Goal: Task Accomplishment & Management: Manage account settings

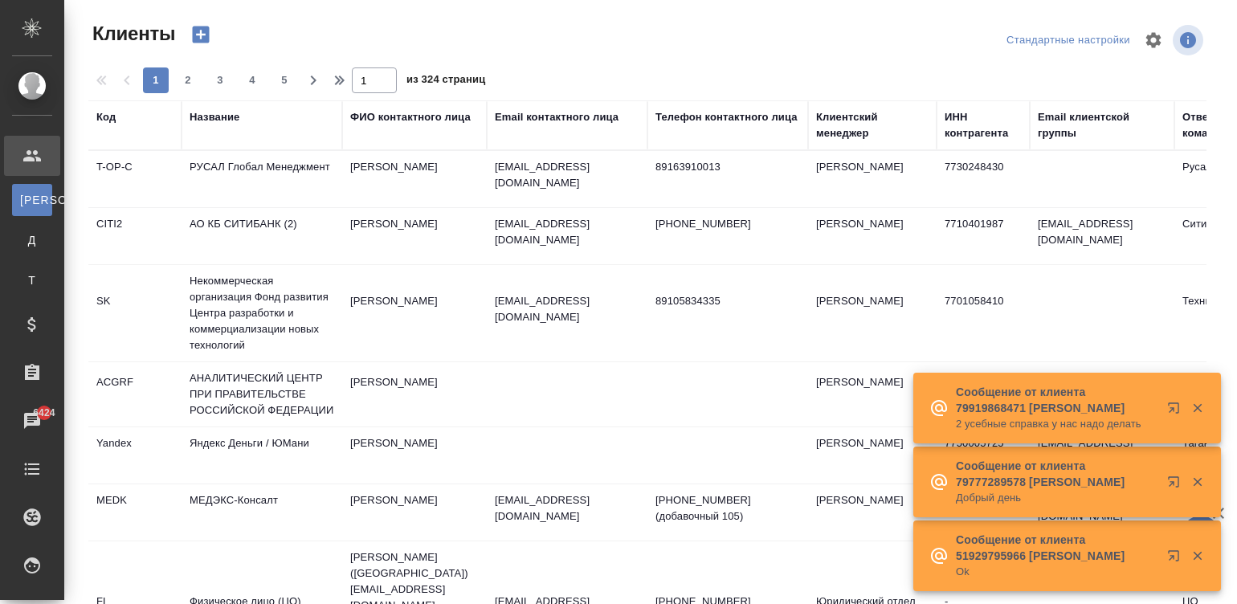
select select "RU"
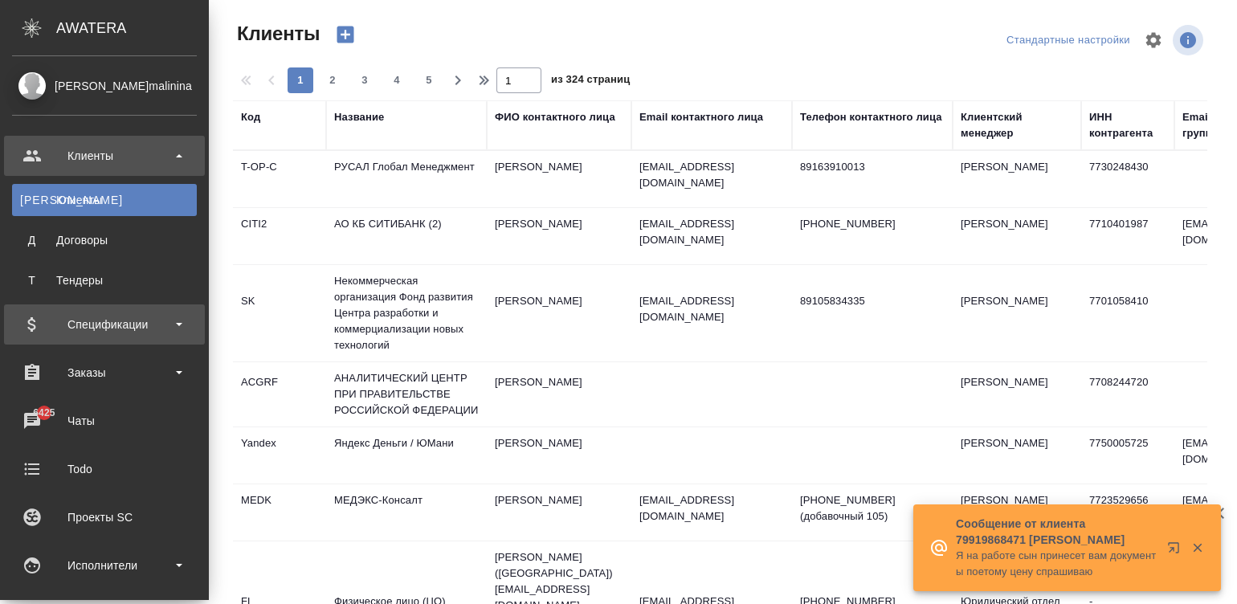
click at [88, 317] on div "Спецификации" at bounding box center [104, 324] width 185 height 24
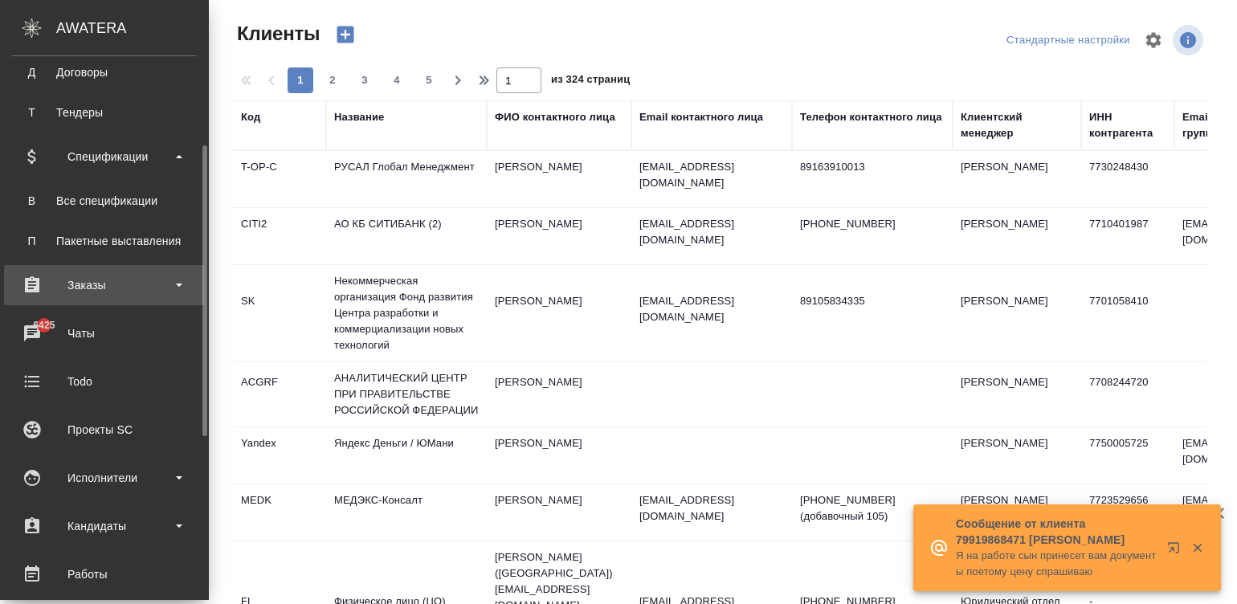
scroll to position [192, 0]
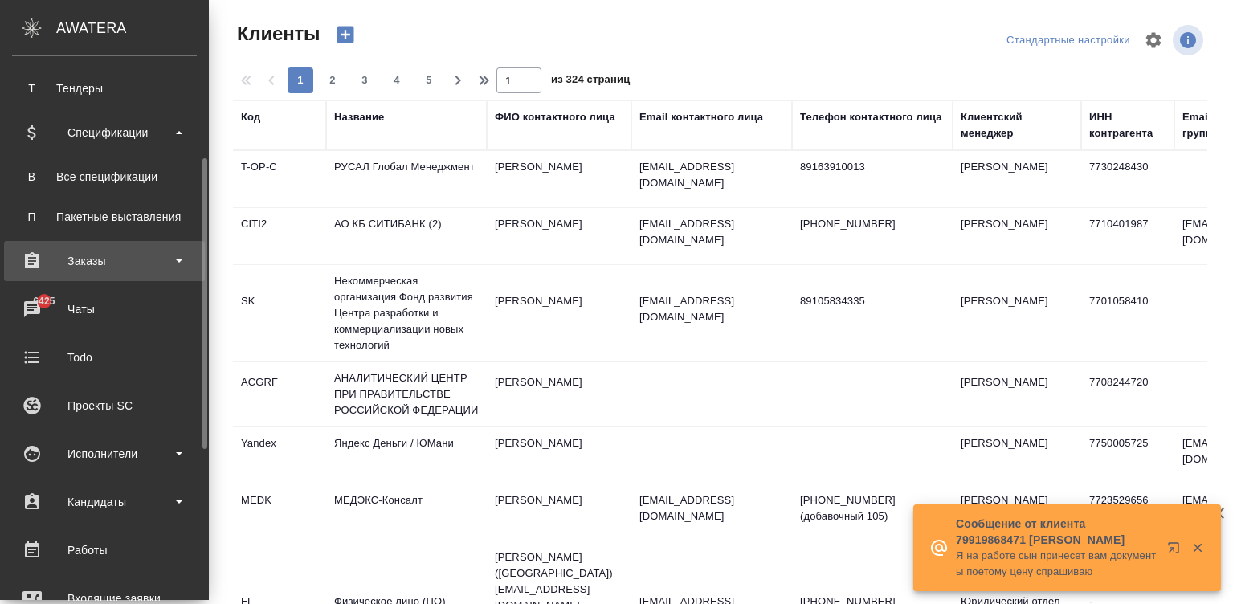
click at [129, 453] on div "Исполнители" at bounding box center [104, 454] width 185 height 24
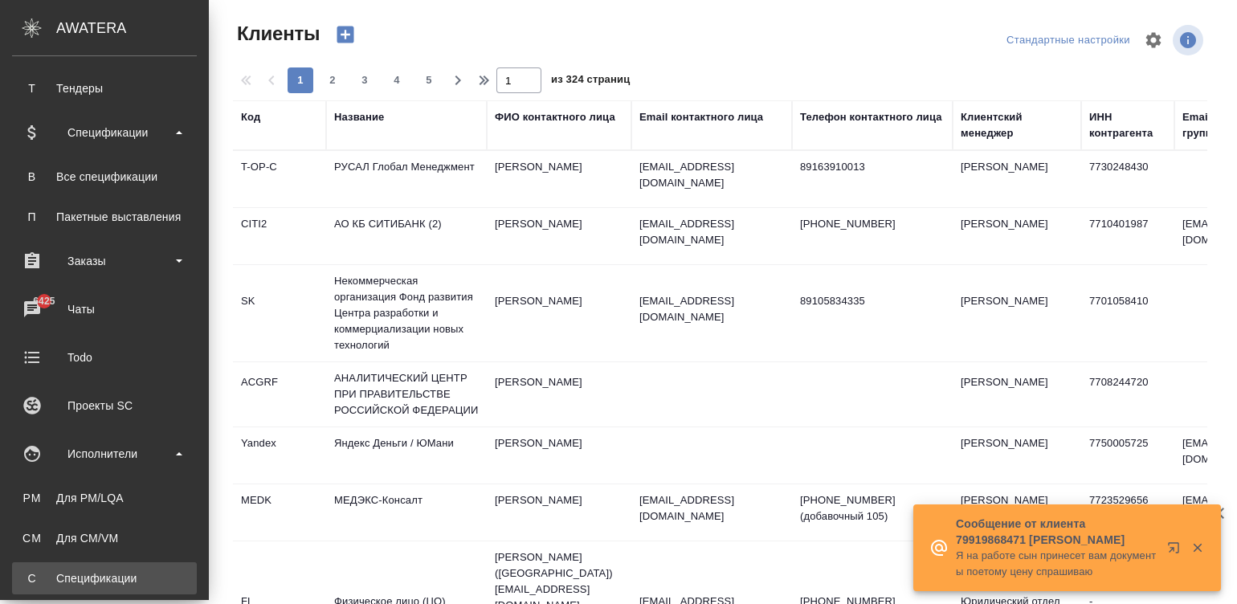
click at [137, 570] on div "Спецификации" at bounding box center [104, 578] width 169 height 16
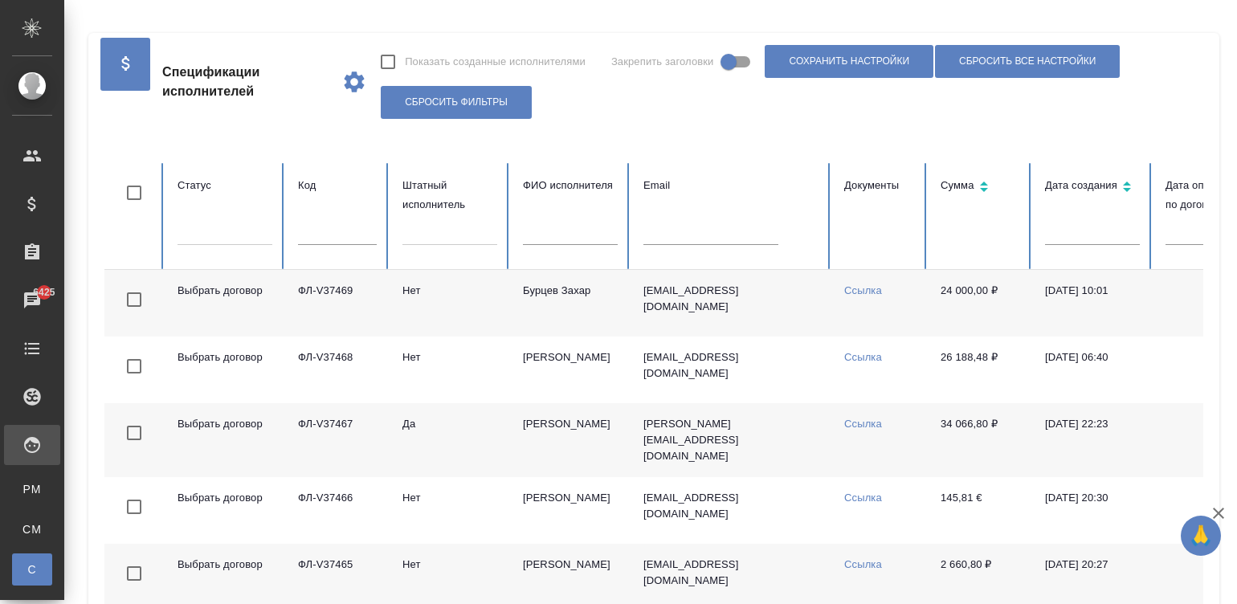
click at [831, 307] on td "Ссылка" at bounding box center [879, 303] width 96 height 67
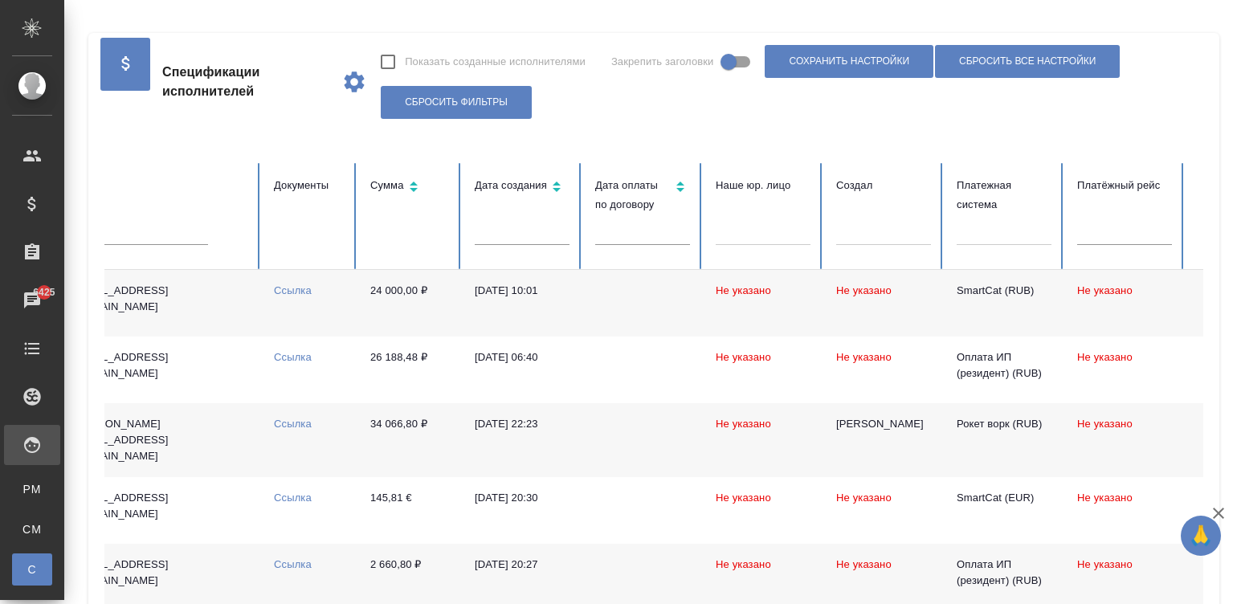
scroll to position [0, 621]
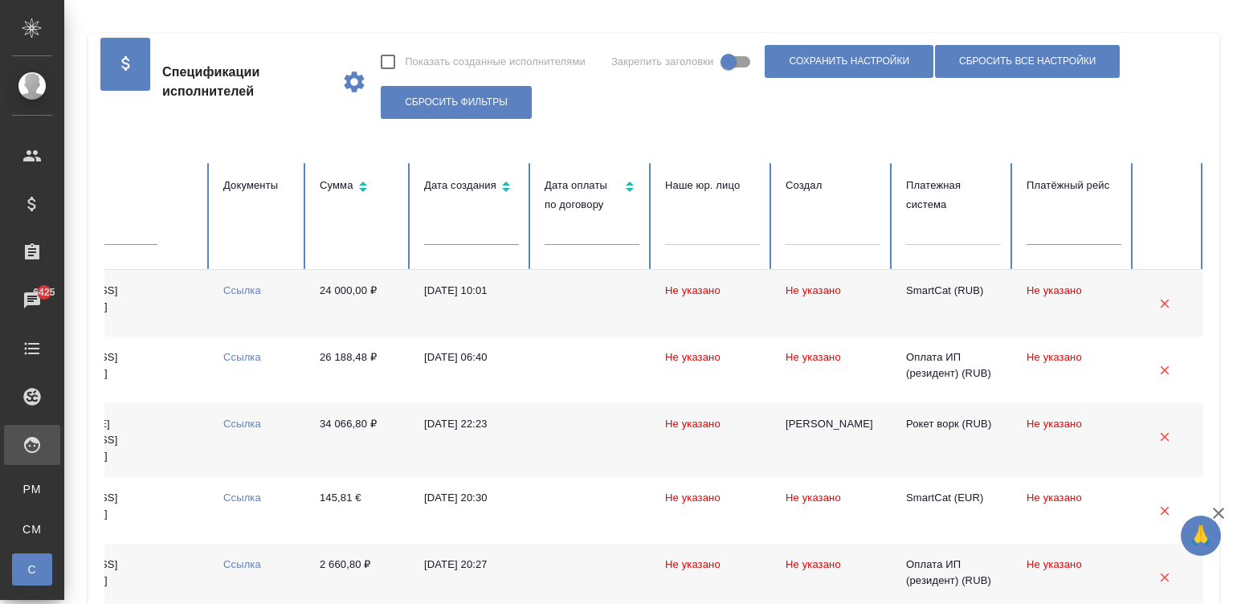
click at [964, 235] on div at bounding box center [953, 229] width 95 height 23
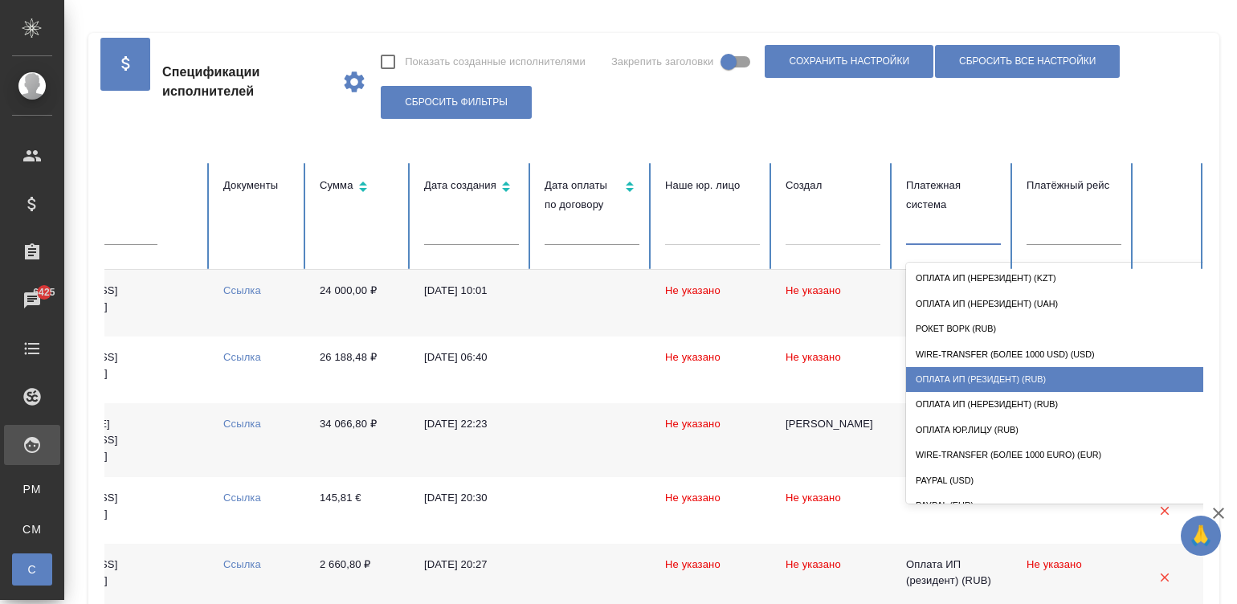
click at [998, 378] on div "Оплата ИП (резидент) (RUB)" at bounding box center [1066, 379] width 321 height 25
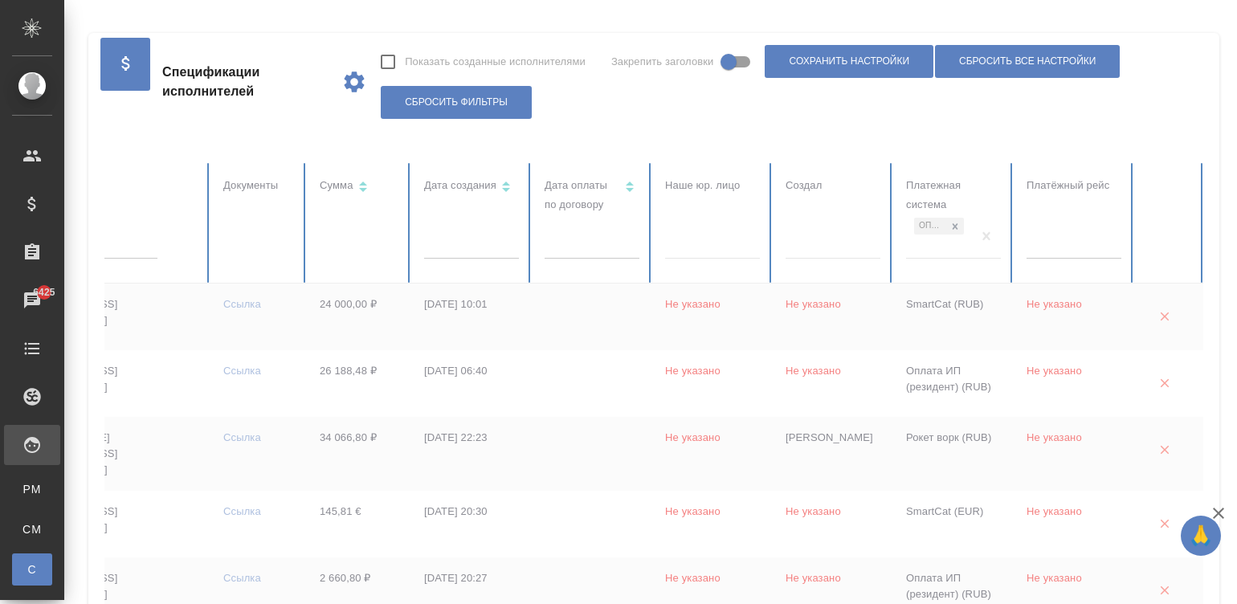
click at [537, 317] on td at bounding box center [592, 317] width 120 height 67
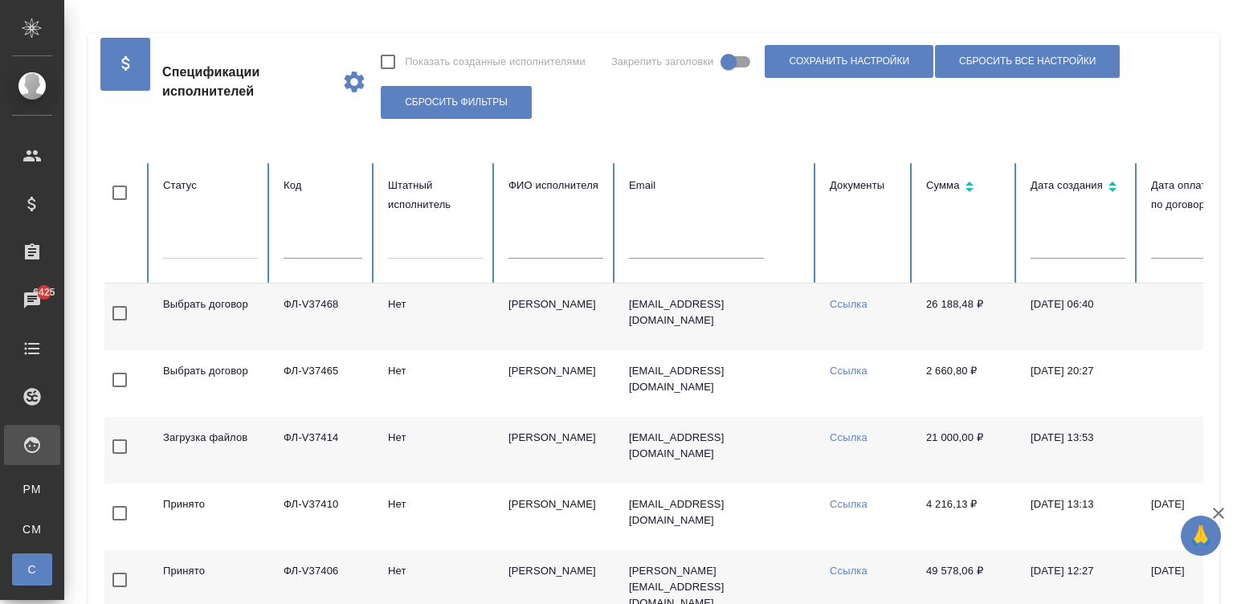
scroll to position [0, 0]
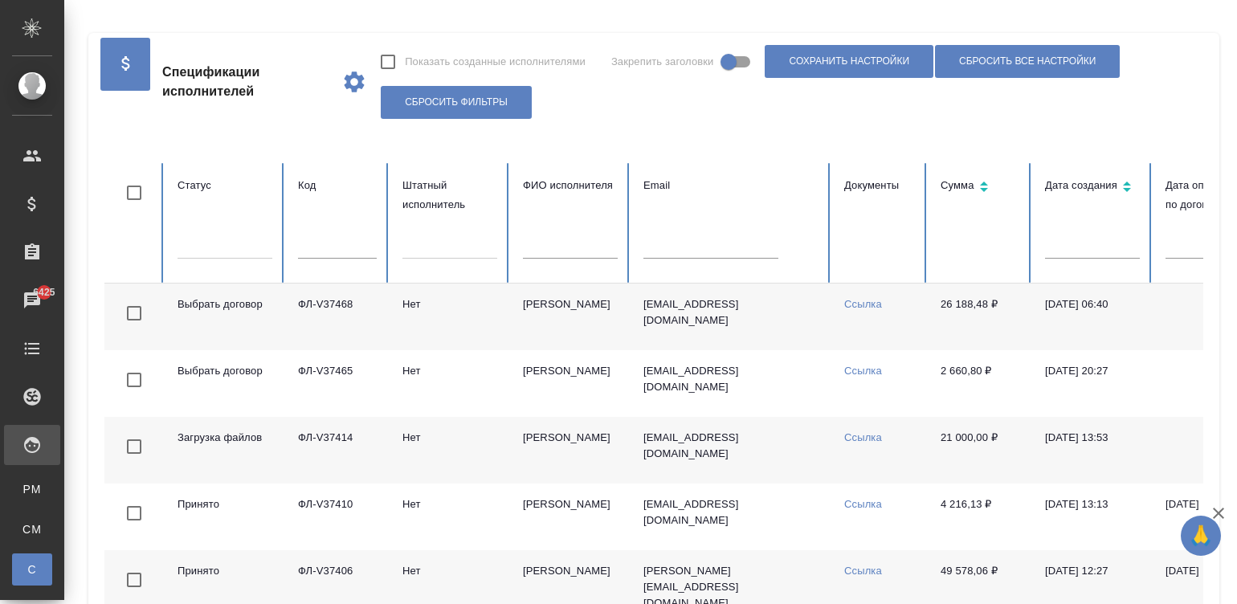
click at [512, 329] on td "Чечин Александр" at bounding box center [570, 317] width 120 height 67
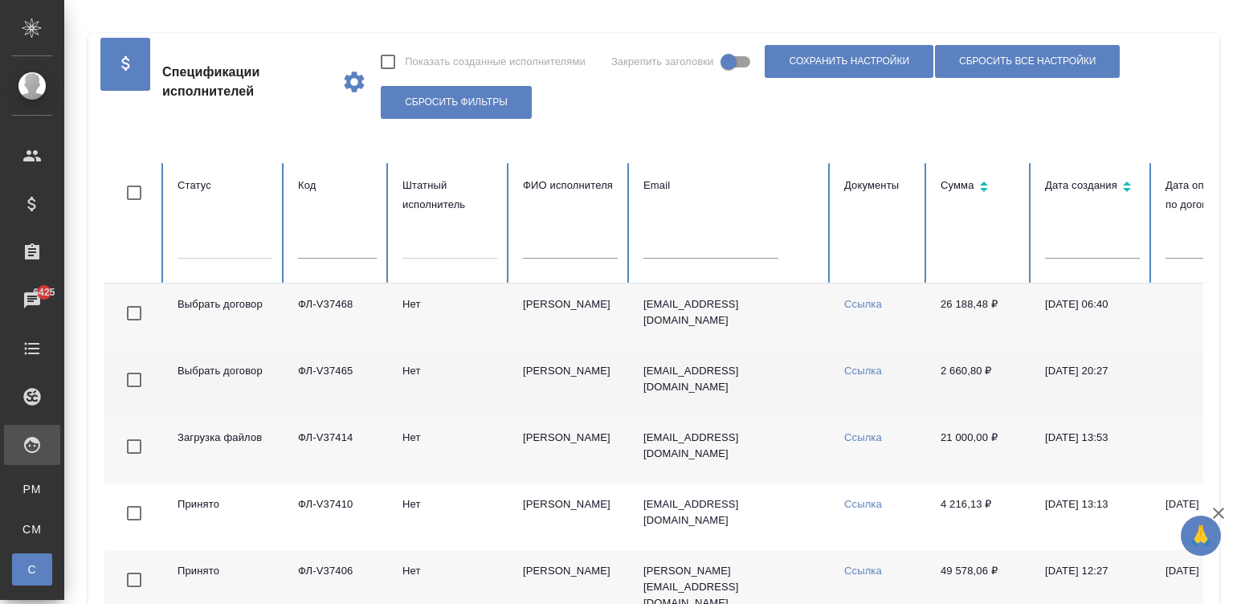
click at [598, 382] on td "Суворова Елизавета" at bounding box center [570, 383] width 120 height 67
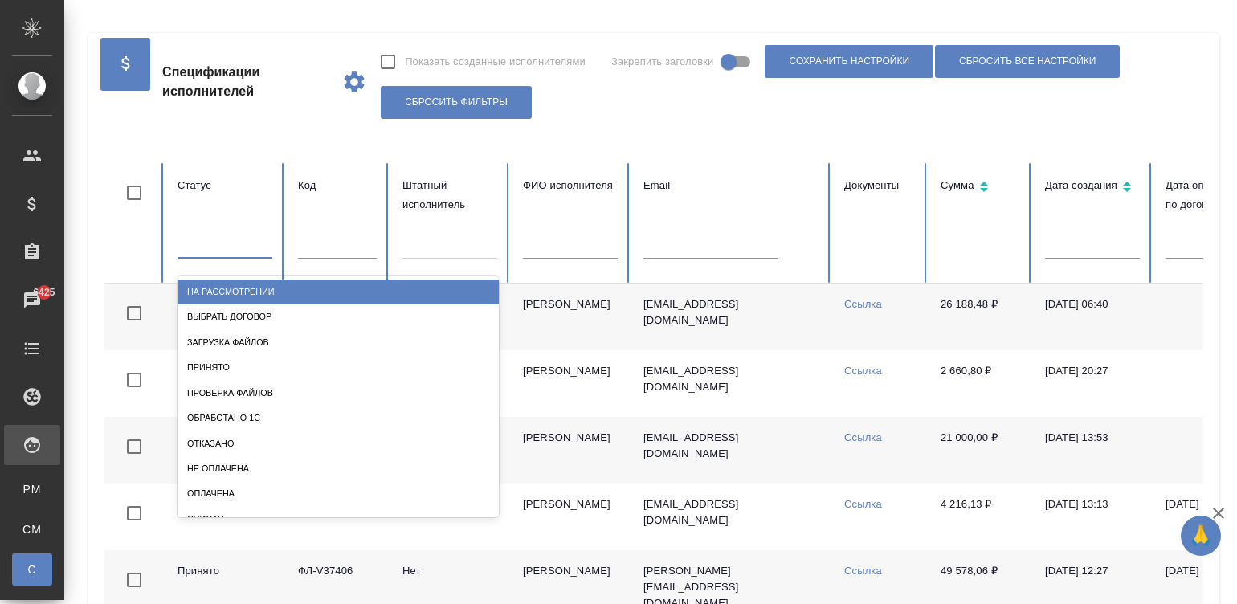
click at [205, 240] on div at bounding box center [225, 242] width 95 height 23
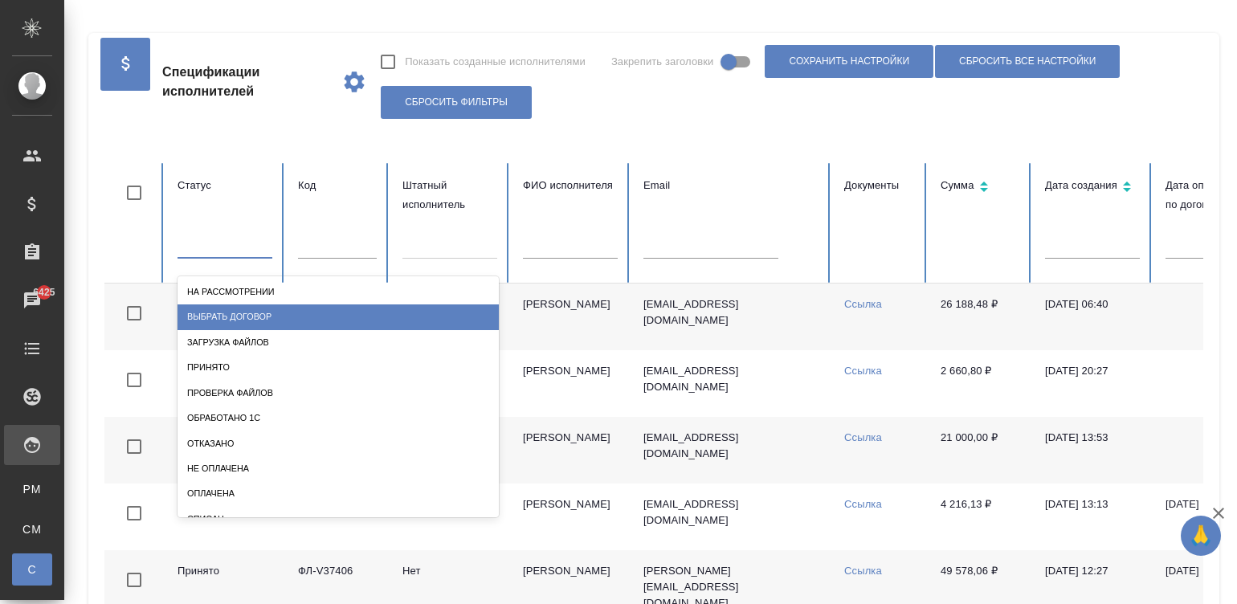
click at [259, 317] on div "Выбрать договор" at bounding box center [338, 316] width 321 height 25
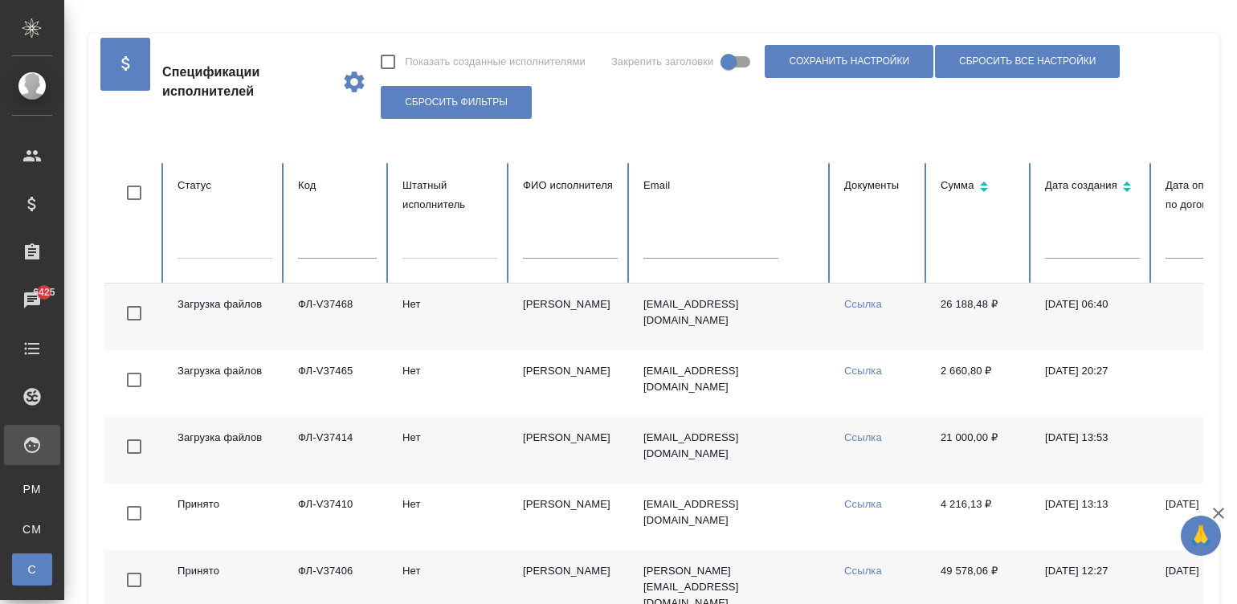
checkbox input "false"
click at [274, 249] on th "Статус" at bounding box center [225, 223] width 120 height 120
click at [205, 243] on div at bounding box center [225, 242] width 95 height 23
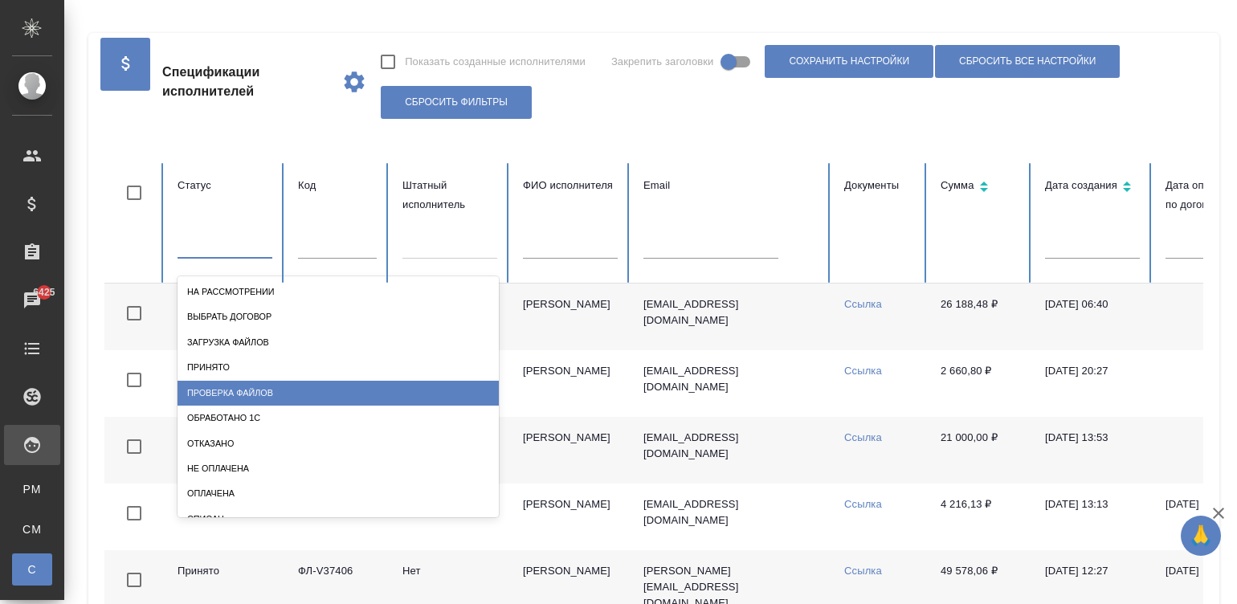
click at [285, 386] on div "Проверка файлов" at bounding box center [338, 393] width 321 height 25
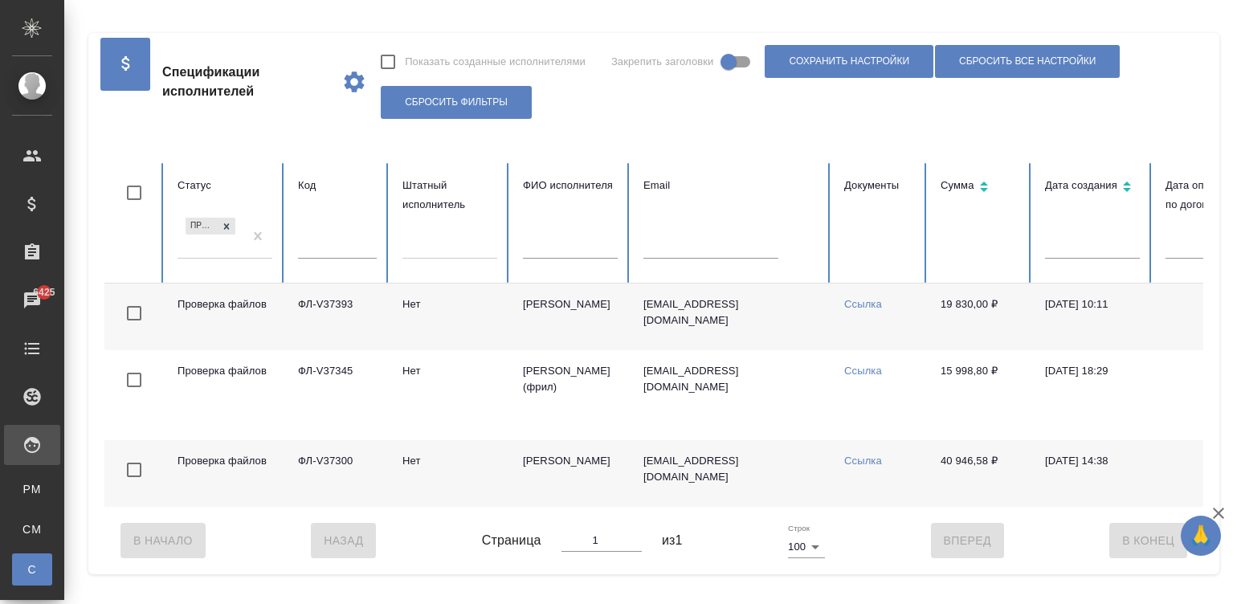
click at [620, 305] on td "Квочкина Наталья Васильевна" at bounding box center [570, 317] width 120 height 67
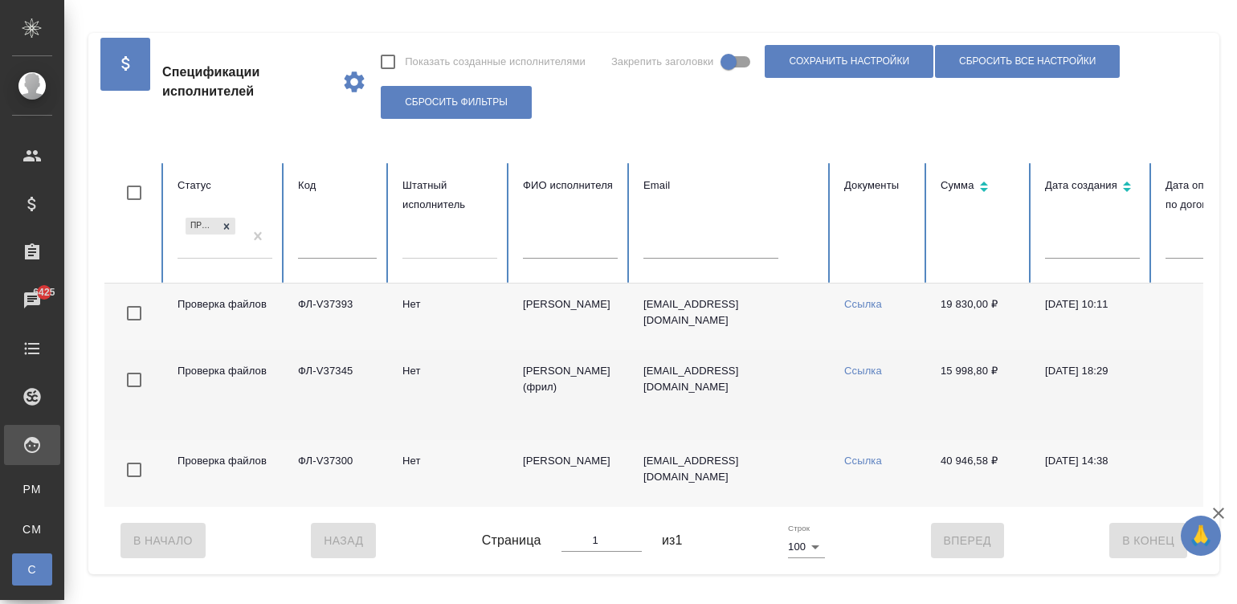
click at [578, 372] on td "Соловьева Елена (фрил)" at bounding box center [570, 395] width 120 height 90
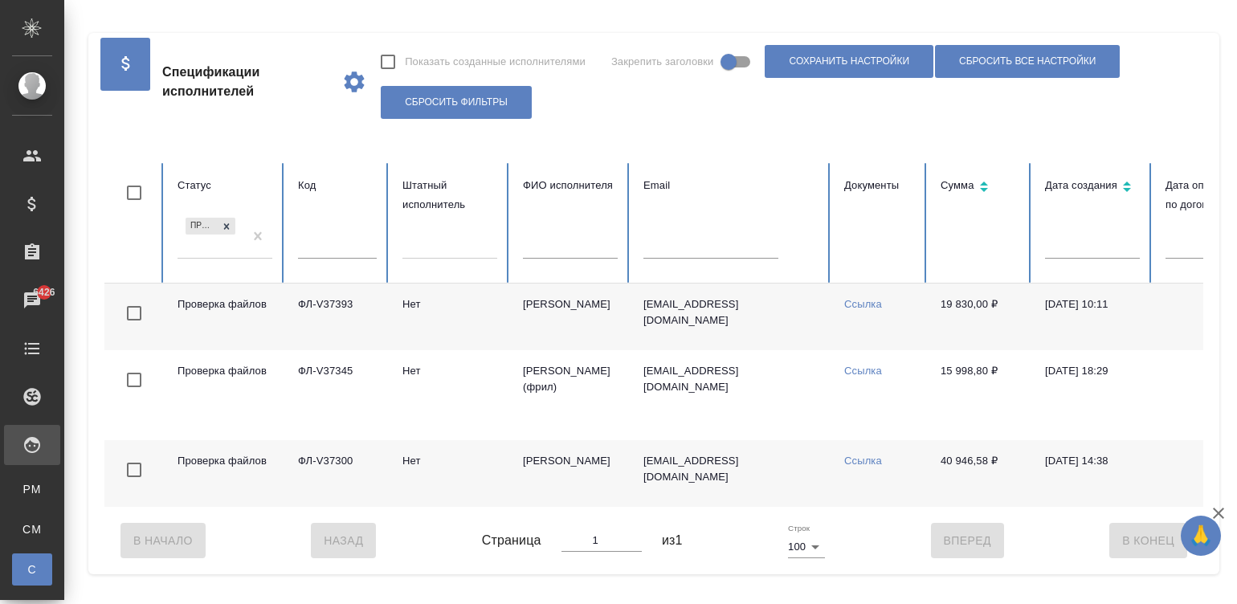
click at [562, 454] on td "[PERSON_NAME]" at bounding box center [570, 473] width 120 height 67
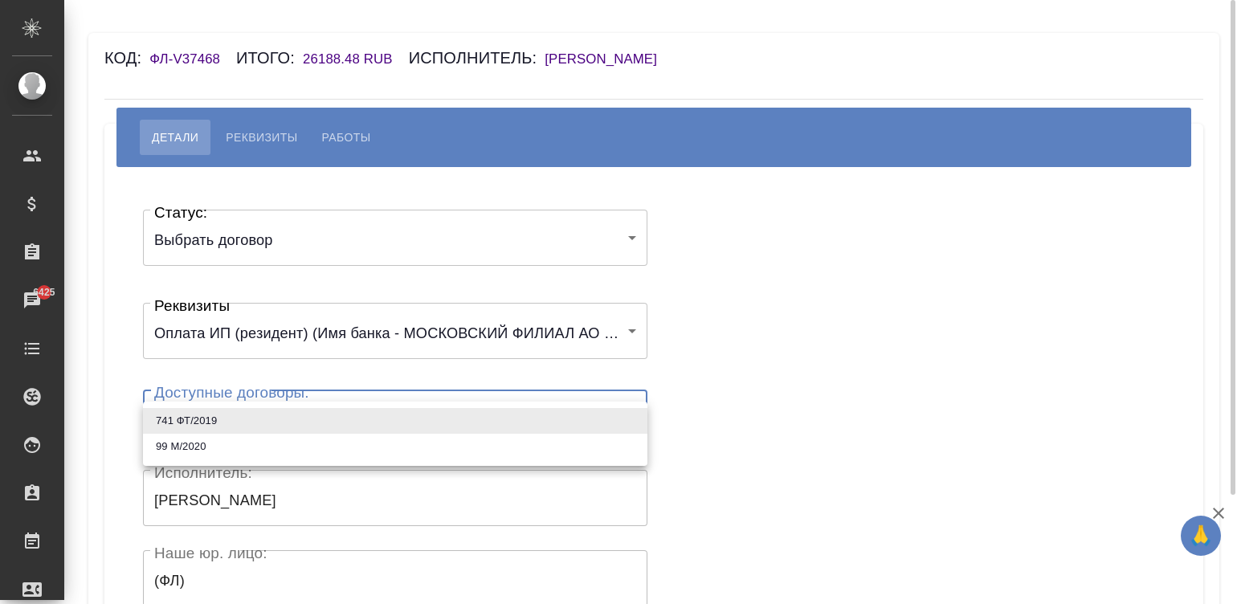
click at [333, 427] on body "🙏 .cls-1 fill:#fff; AWATERA Малинина Мария m.malinina Клиенты Спецификации Зака…" at bounding box center [618, 302] width 1237 height 604
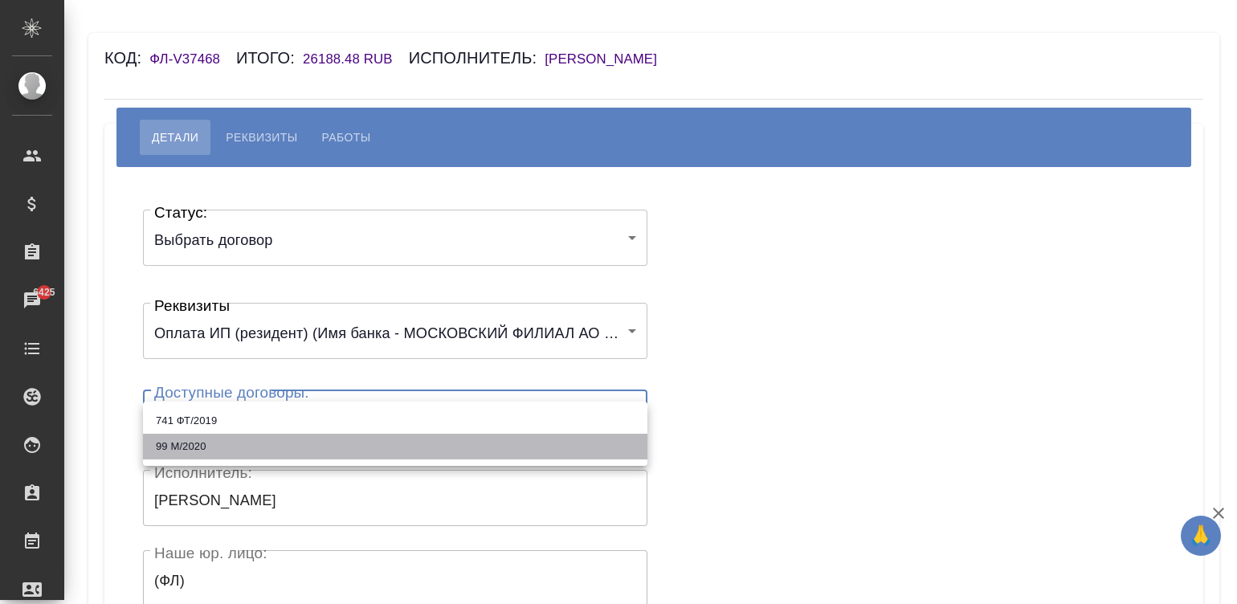
click at [178, 447] on li "99 М/2020" at bounding box center [395, 447] width 504 height 26
type input "61f2aa09e9db3325b933f6be"
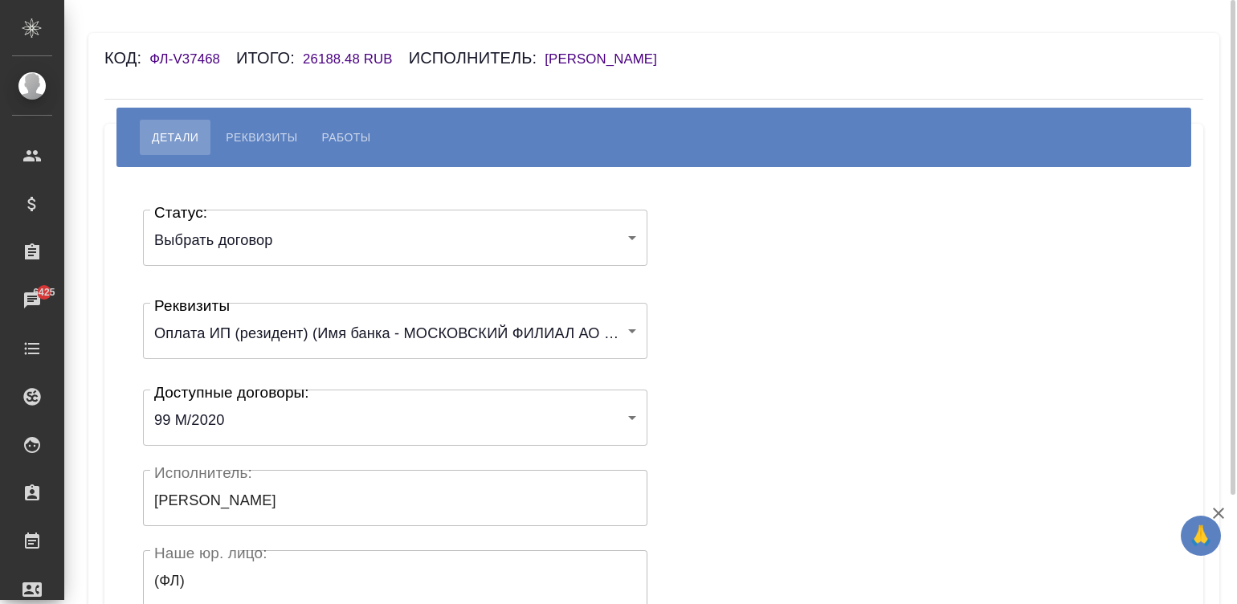
click at [771, 402] on div "Статус: Выбрать договор chooseContract Статус: Реквизиты Оплата ИП (резидент) (…" at bounding box center [654, 481] width 1035 height 581
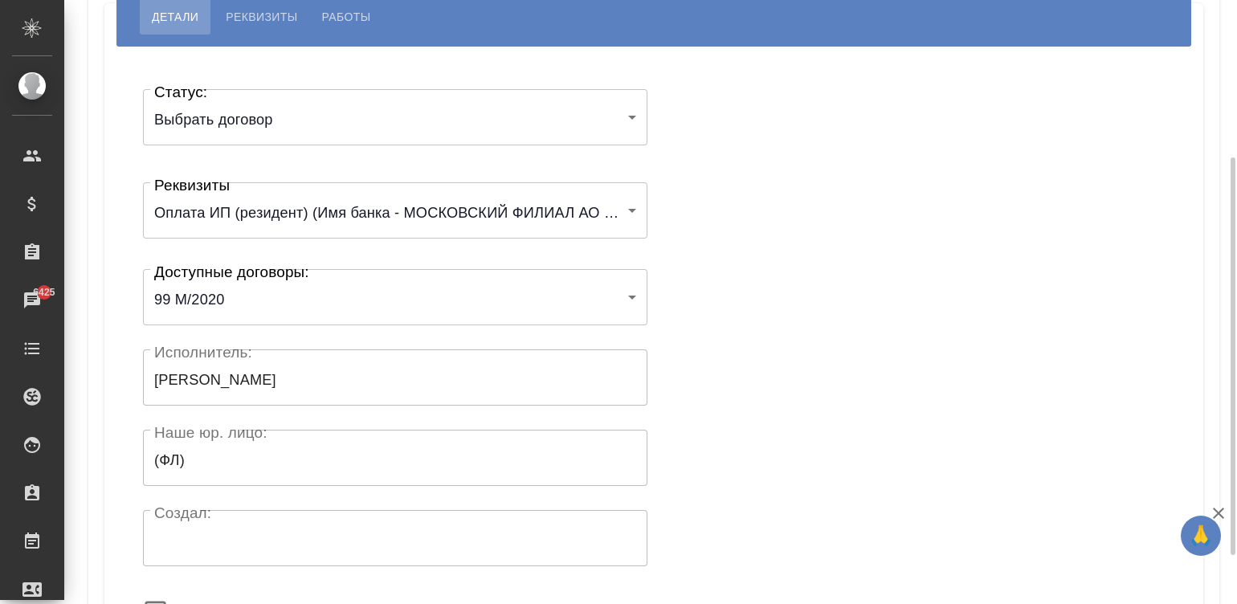
scroll to position [314, 0]
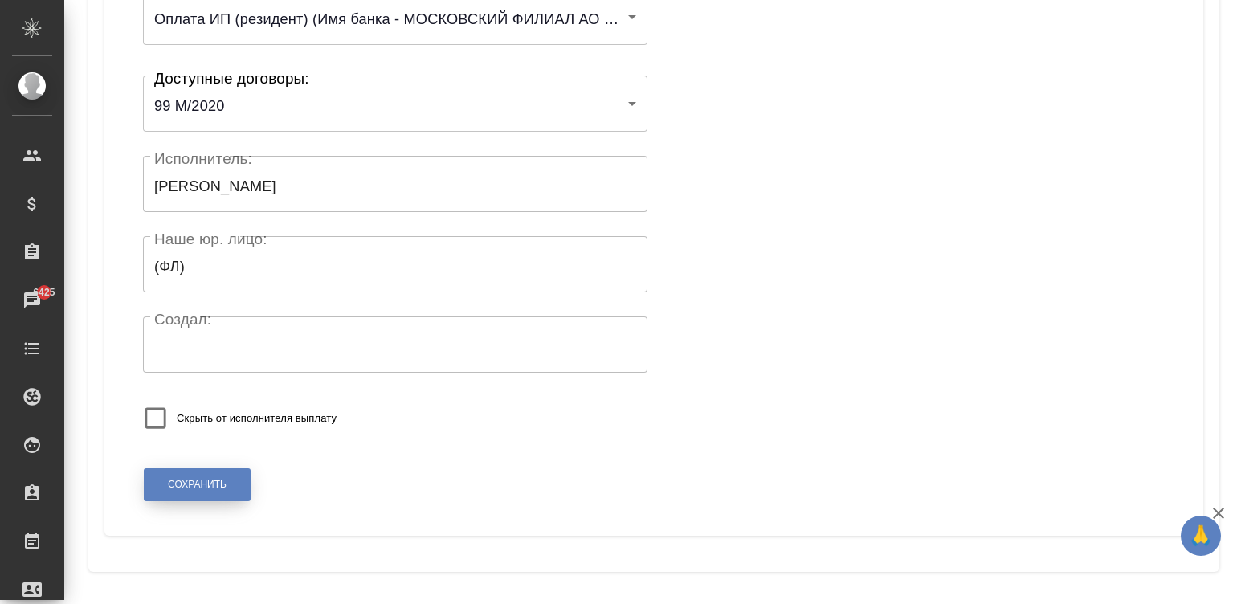
click at [191, 487] on span "Сохранить" at bounding box center [197, 485] width 59 height 14
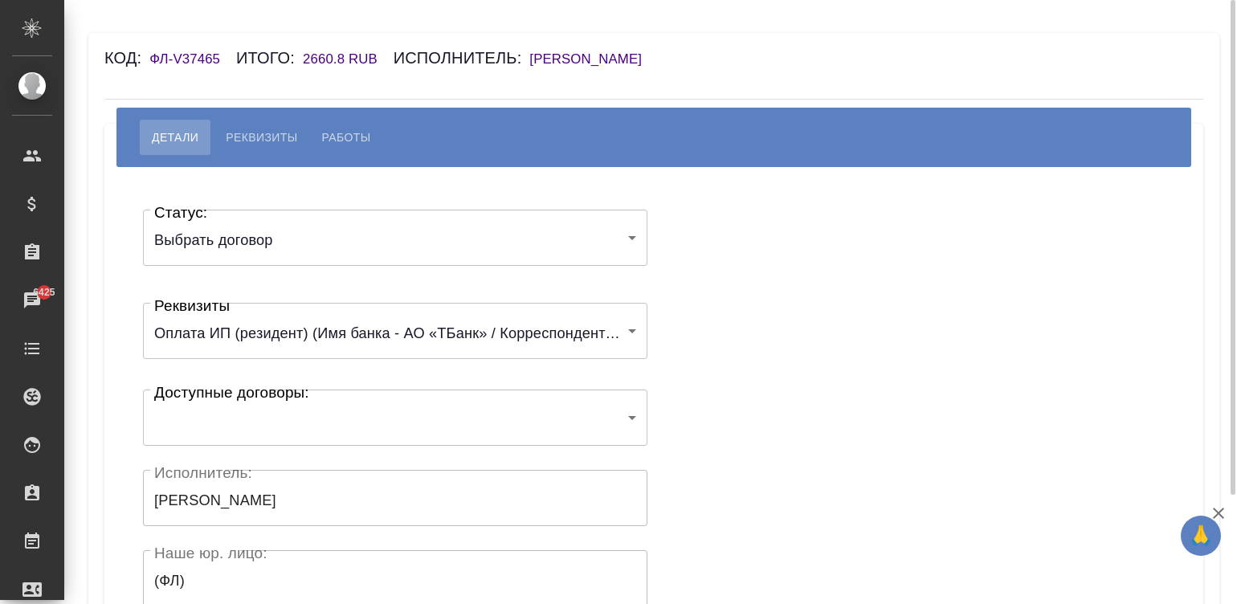
click at [253, 396] on div "​ Доступные договоры:" at bounding box center [395, 418] width 504 height 56
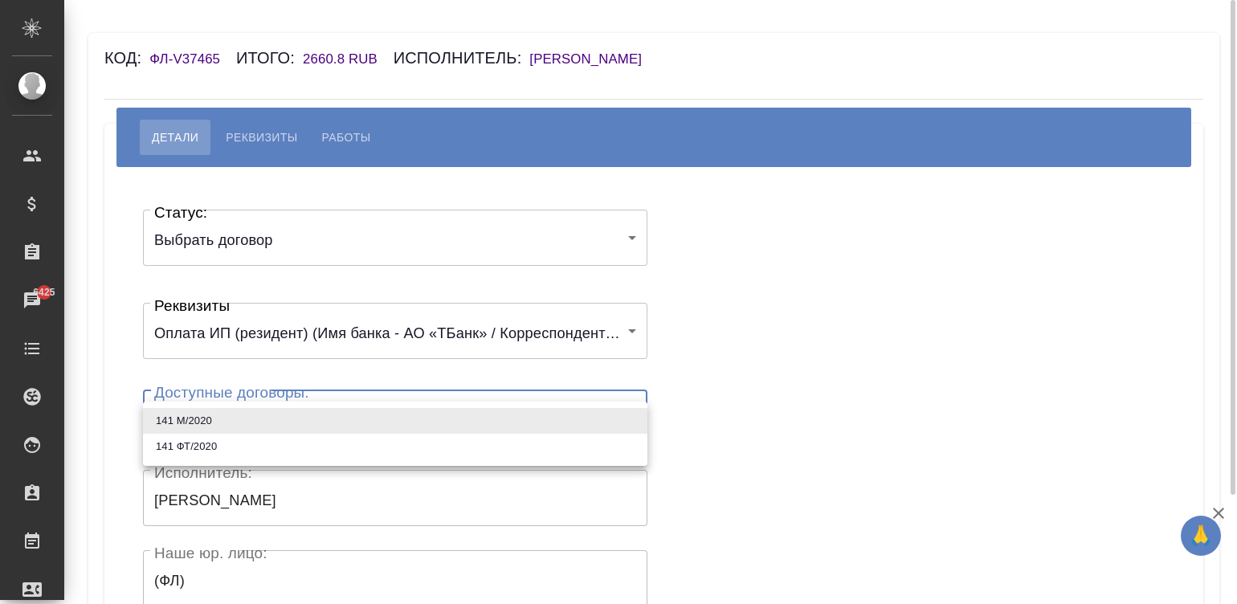
click at [259, 414] on body "🙏 .cls-1 fill:#fff; AWATERA Малинина Мария m.malinina Клиенты Спецификации Зака…" at bounding box center [618, 302] width 1237 height 604
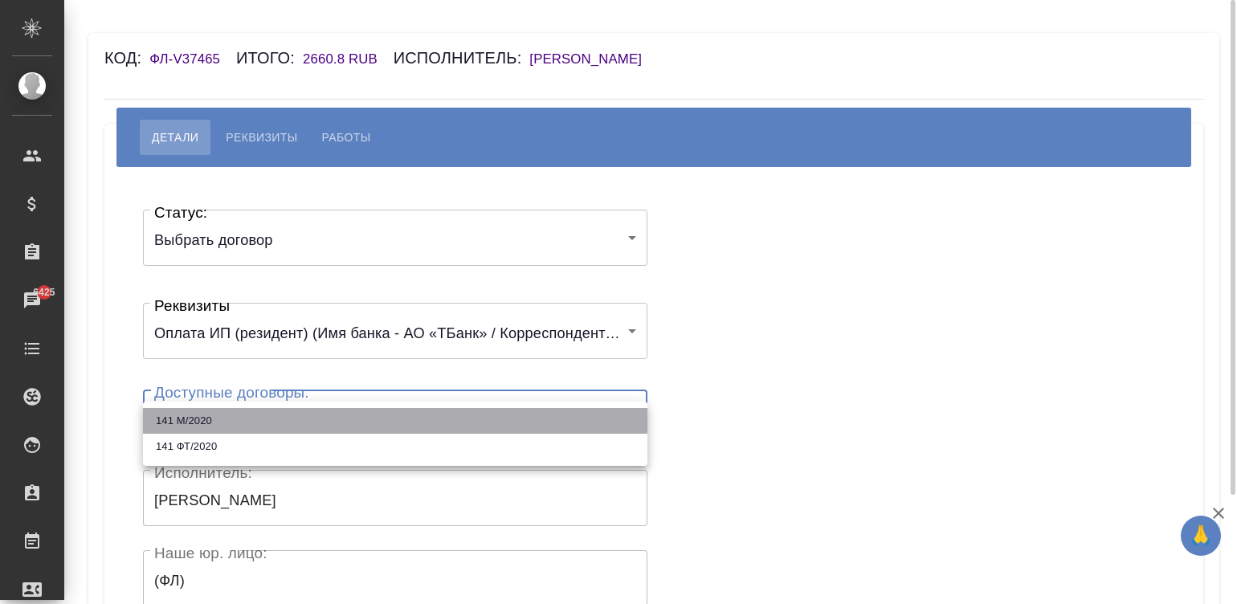
click at [259, 414] on li "141 М/2020" at bounding box center [395, 421] width 504 height 26
type input "5fe5da2864287c79ee1e9fcc"
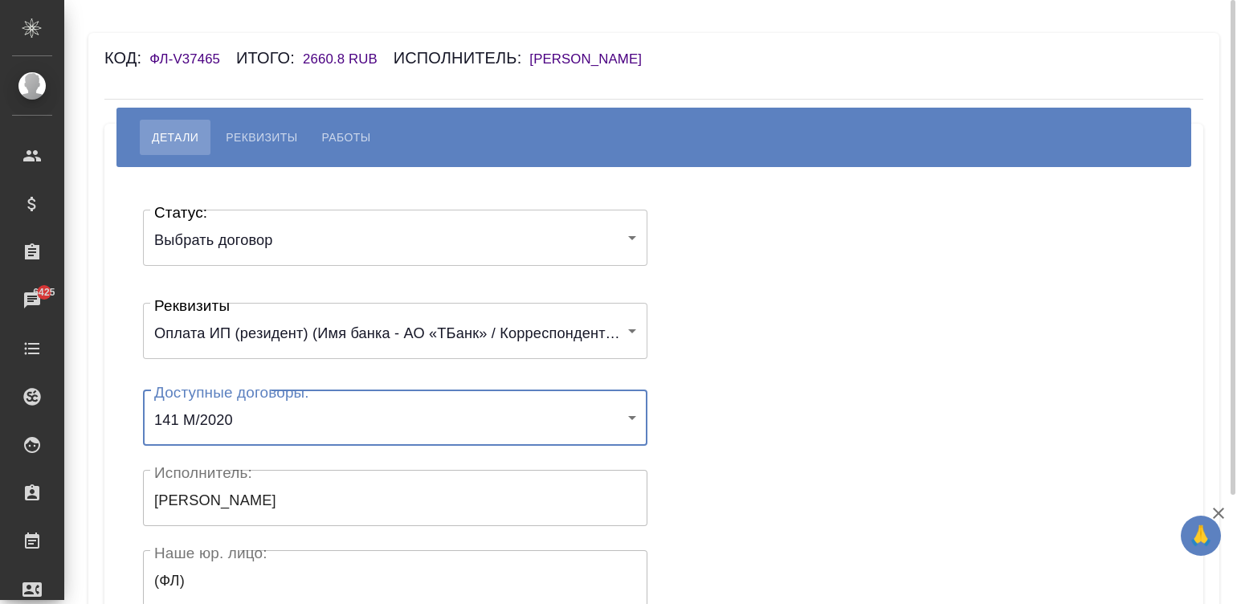
click at [836, 334] on div "Статус: Выбрать договор chooseContract Статус: Реквизиты Оплата ИП (резидент) (…" at bounding box center [654, 481] width 1035 height 581
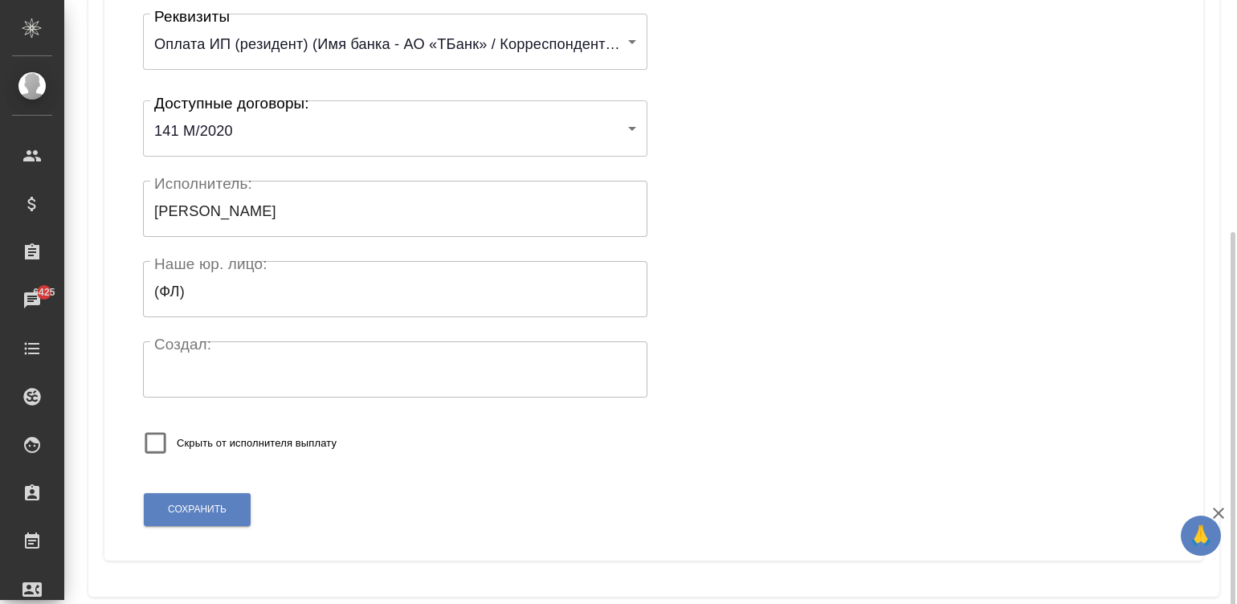
scroll to position [314, 0]
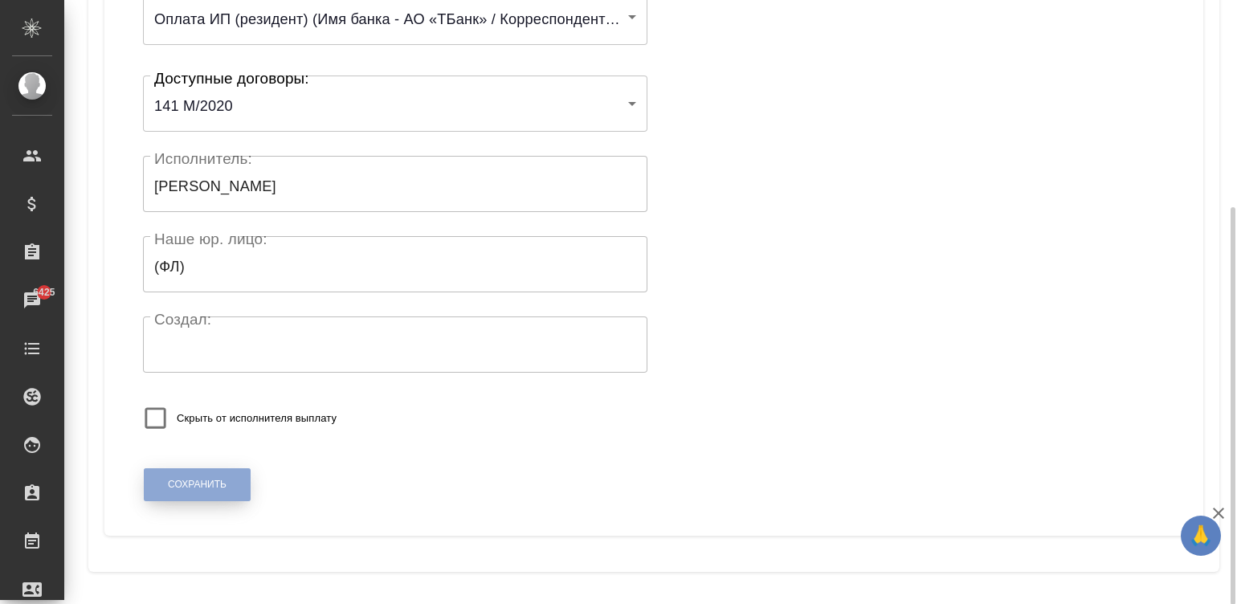
click at [202, 486] on span "Сохранить" at bounding box center [197, 485] width 59 height 14
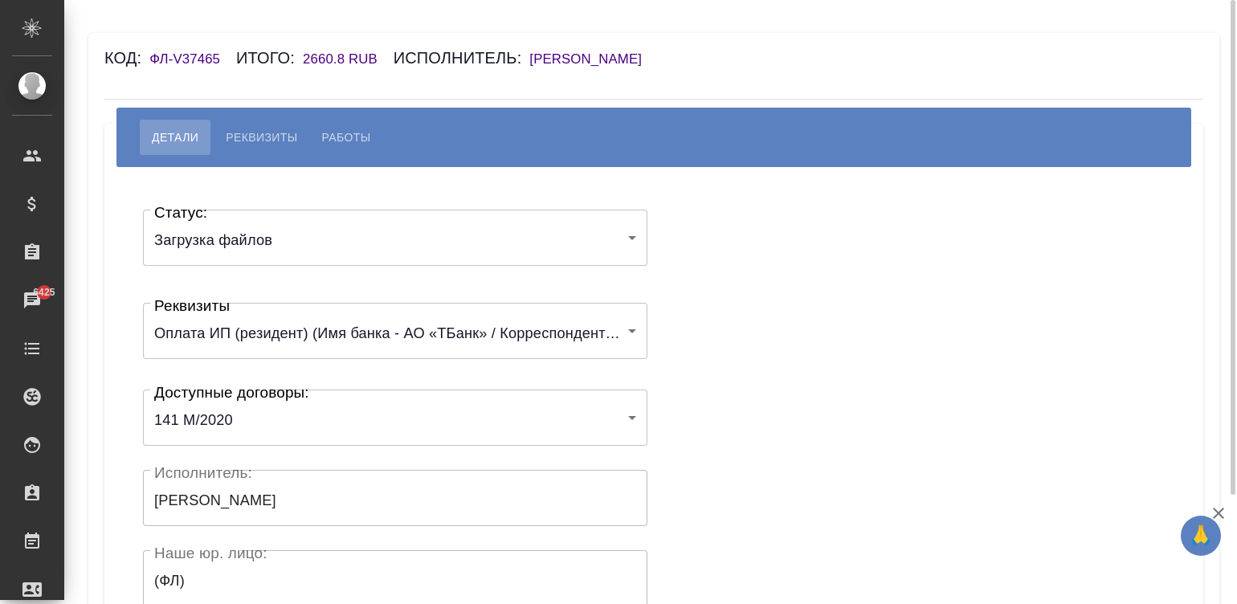
click at [826, 429] on div "Статус: Загрузка файлов filesUpload Статус: Реквизиты Оплата ИП (резидент) (Имя…" at bounding box center [654, 481] width 1035 height 581
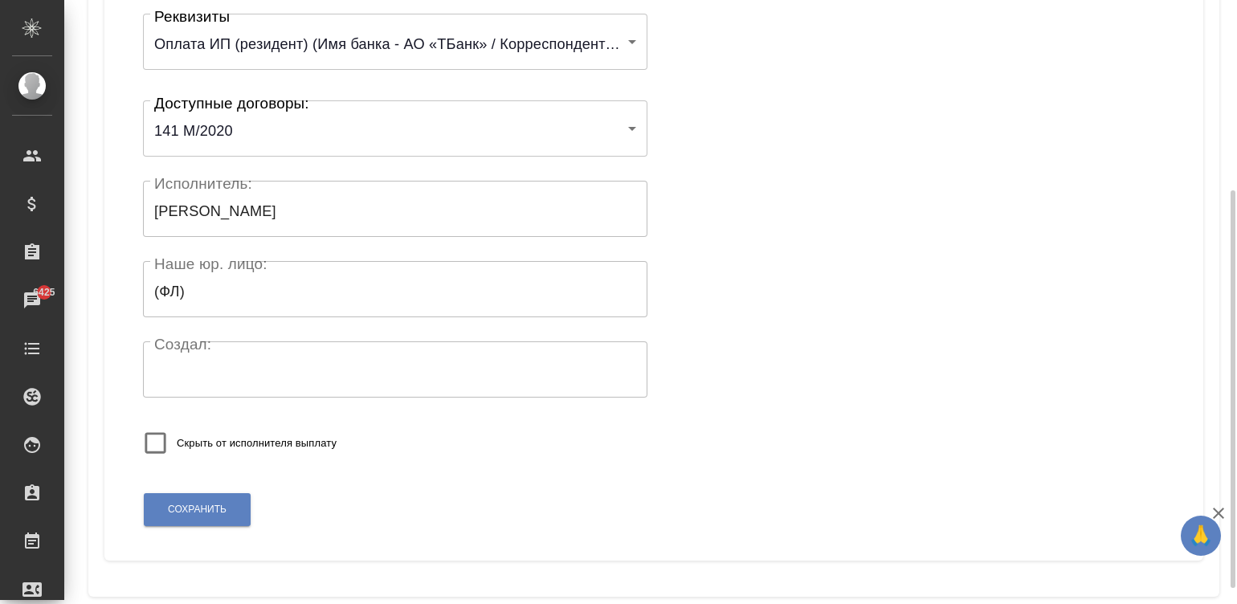
scroll to position [312, 0]
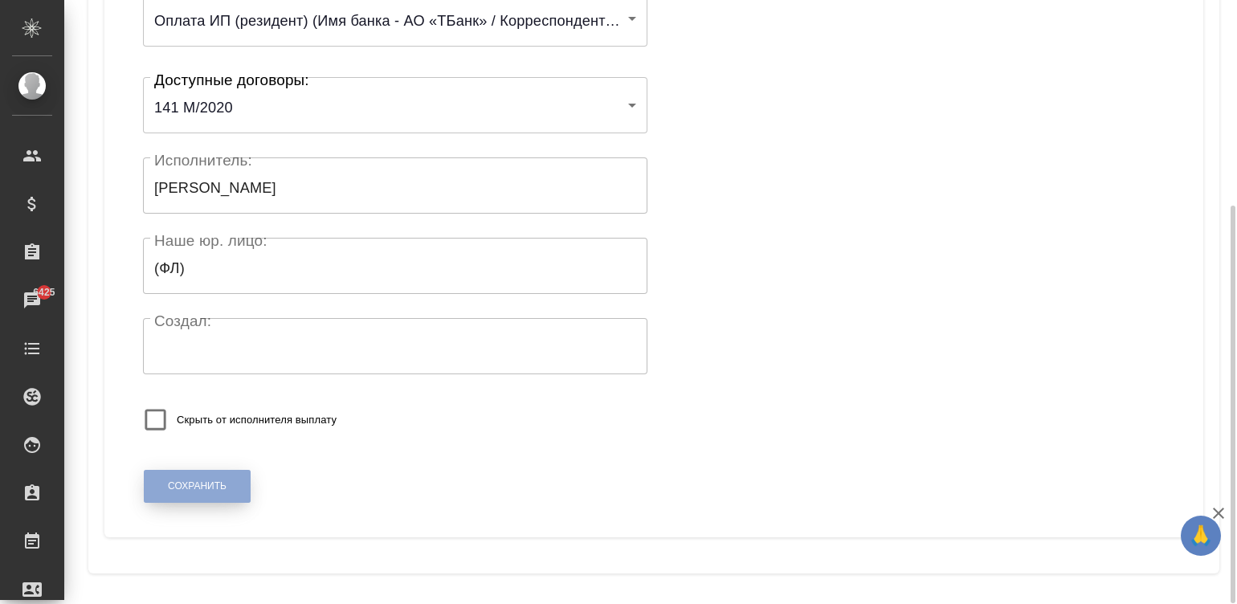
click at [205, 480] on span "Сохранить" at bounding box center [197, 487] width 59 height 14
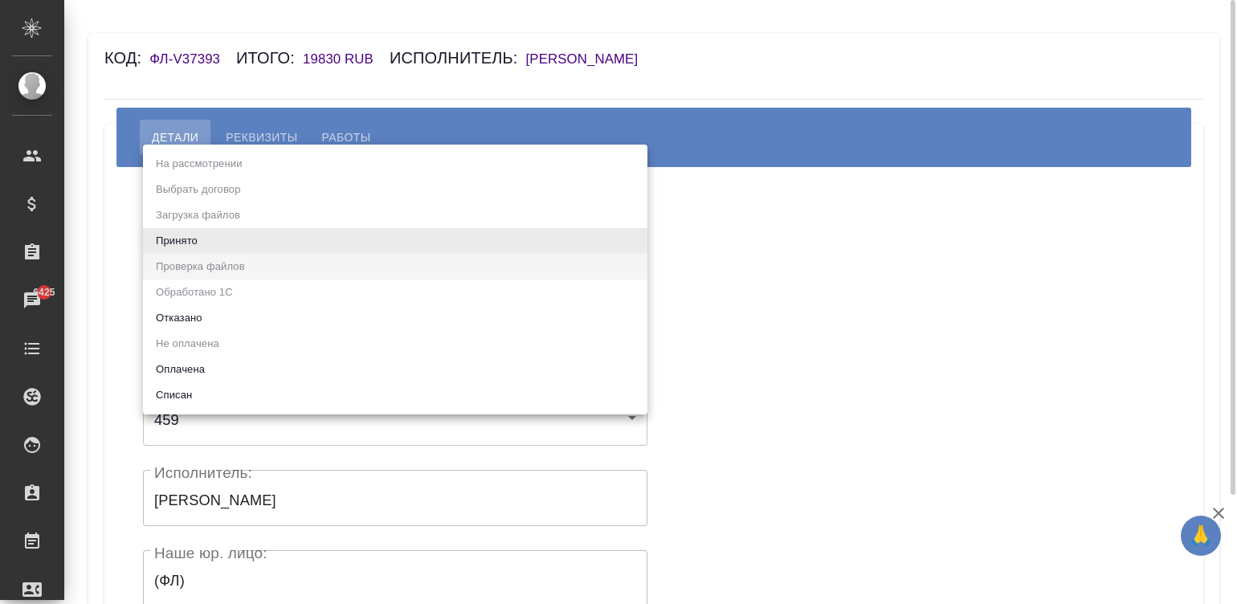
click at [231, 250] on body "🙏 .cls-1 fill:#fff; AWATERA [PERSON_NAME]malinina Клиенты Спецификации Заказы 6…" at bounding box center [618, 302] width 1237 height 604
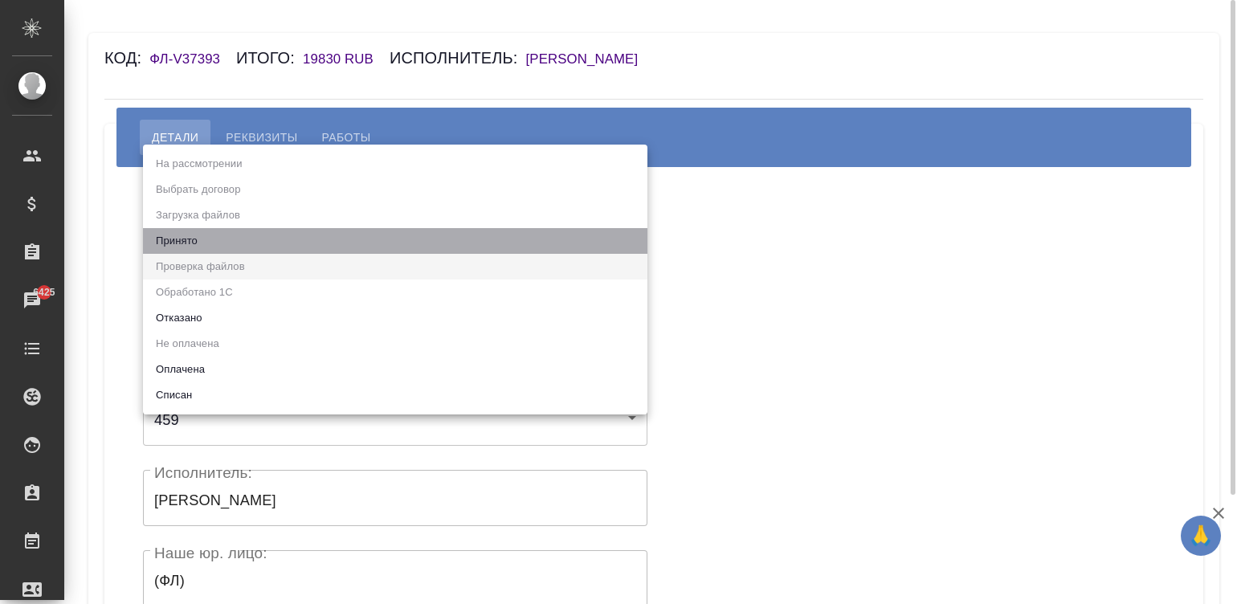
click at [231, 250] on li "Принято" at bounding box center [395, 241] width 504 height 26
type input "accepted"
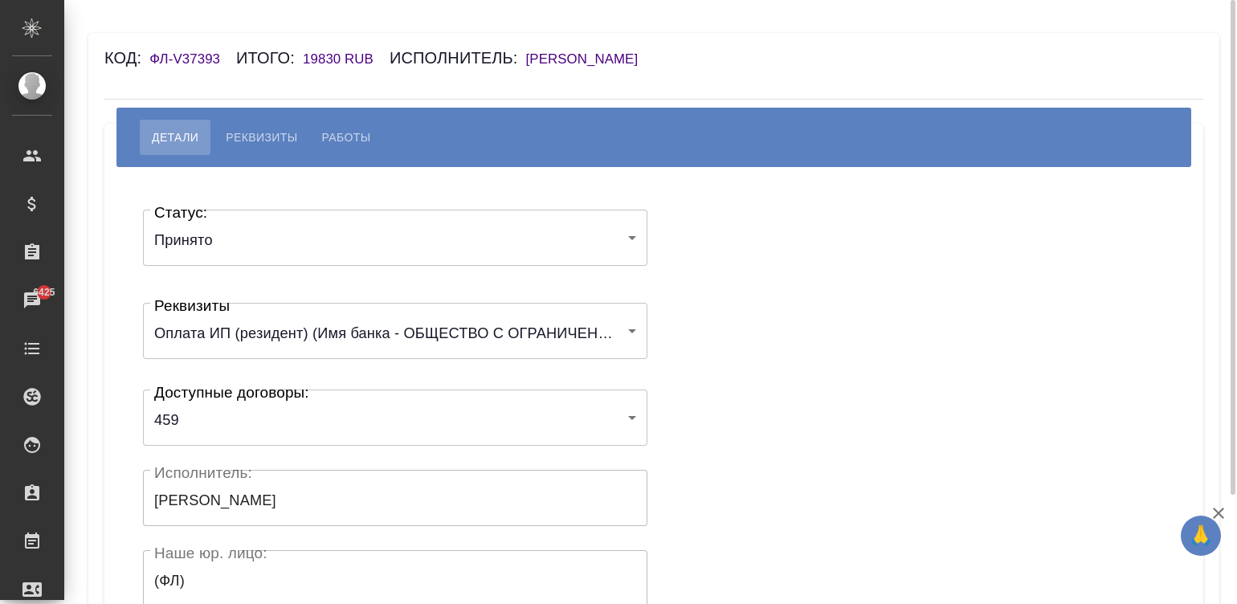
click at [839, 273] on div "Статус: Принято accepted Статус: Реквизиты Оплата ИП (резидент) (Имя банка - ОБ…" at bounding box center [654, 481] width 1035 height 581
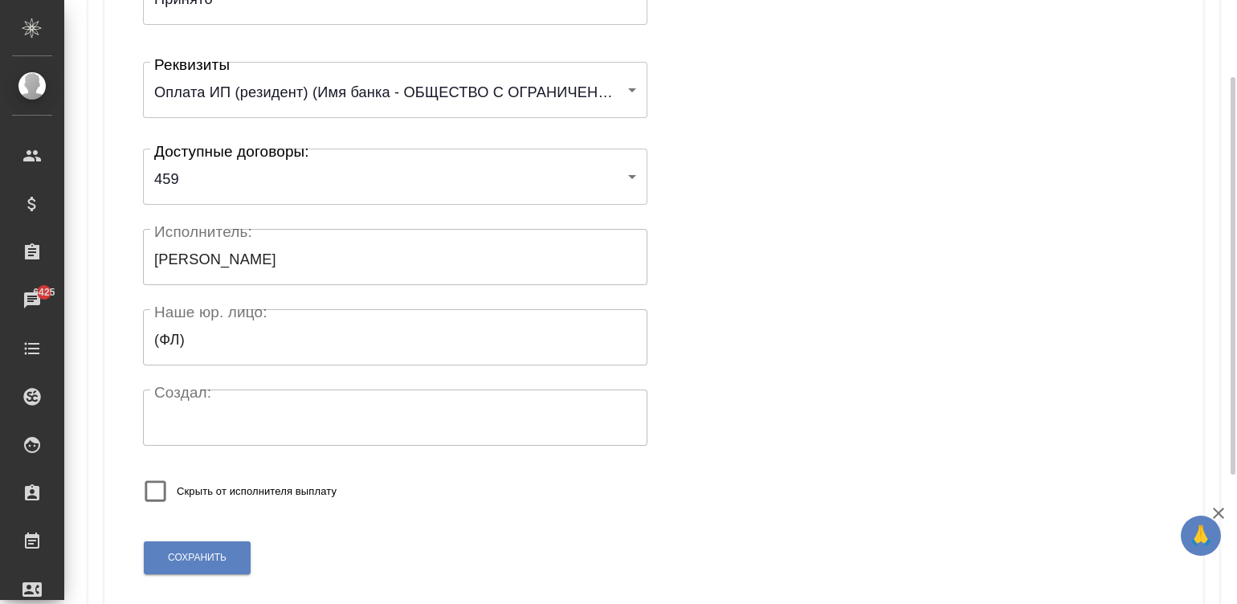
scroll to position [314, 0]
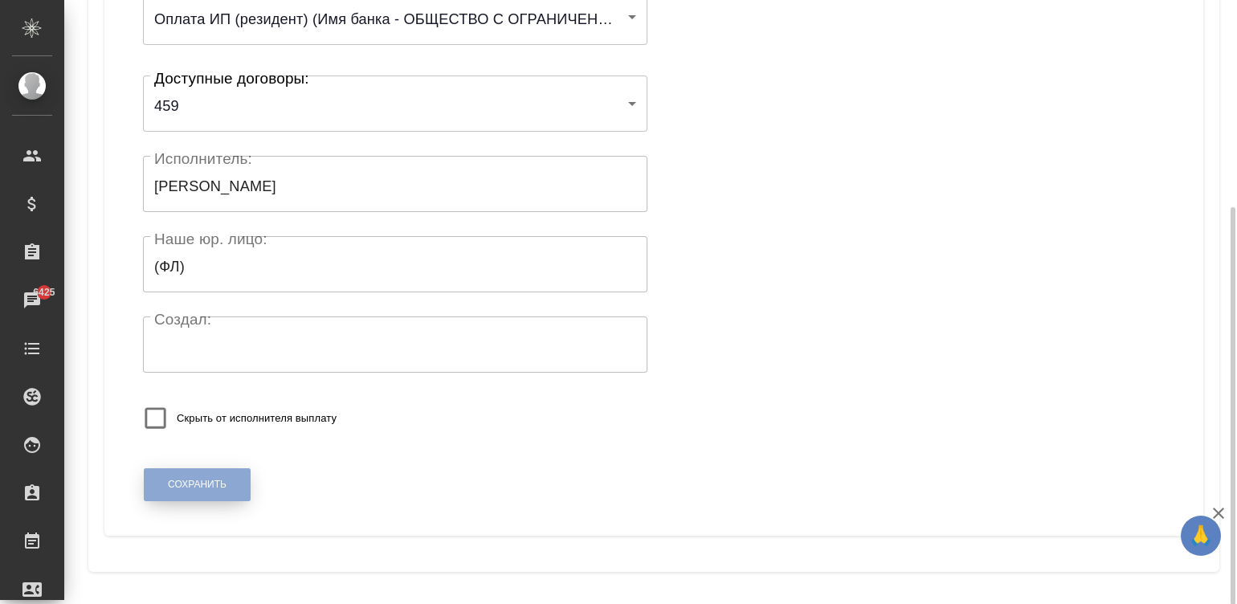
click at [194, 480] on span "Сохранить" at bounding box center [197, 485] width 59 height 14
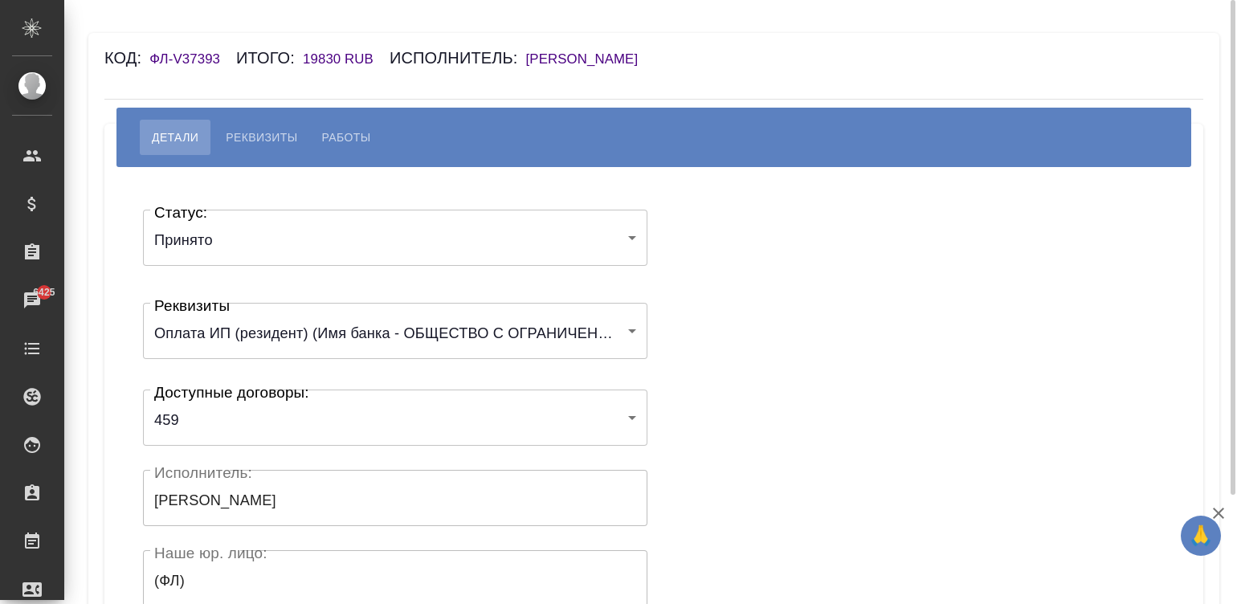
click at [880, 394] on div "Статус: Принято accepted Статус: Реквизиты Оплата ИП (резидент) (Имя банка - ОБ…" at bounding box center [654, 481] width 1035 height 581
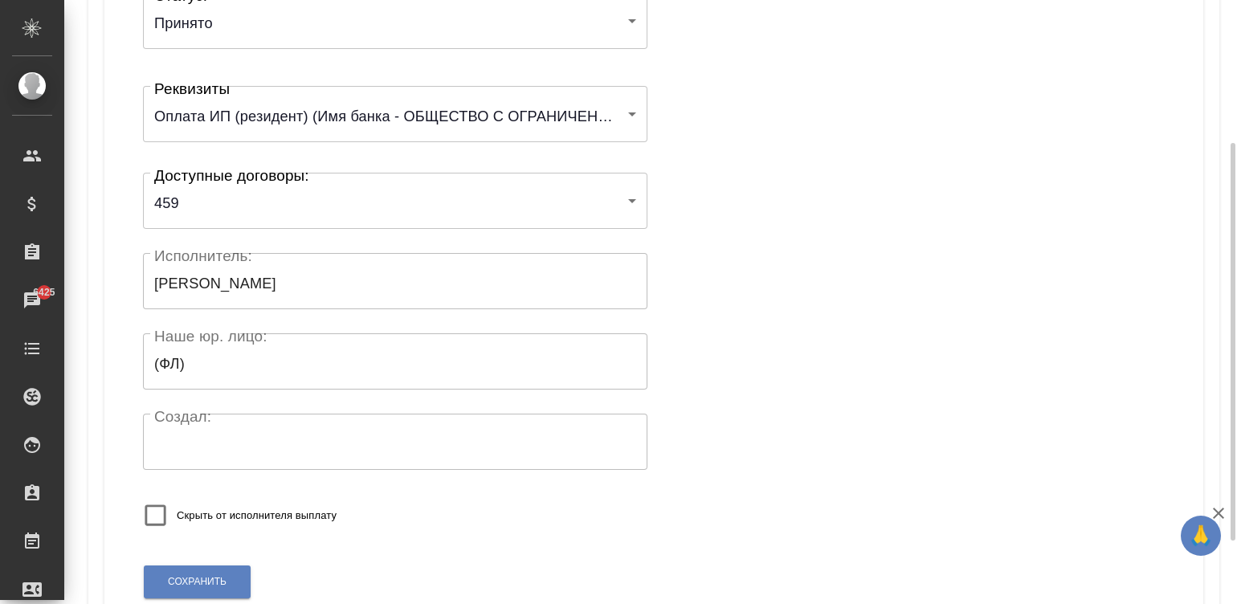
scroll to position [314, 0]
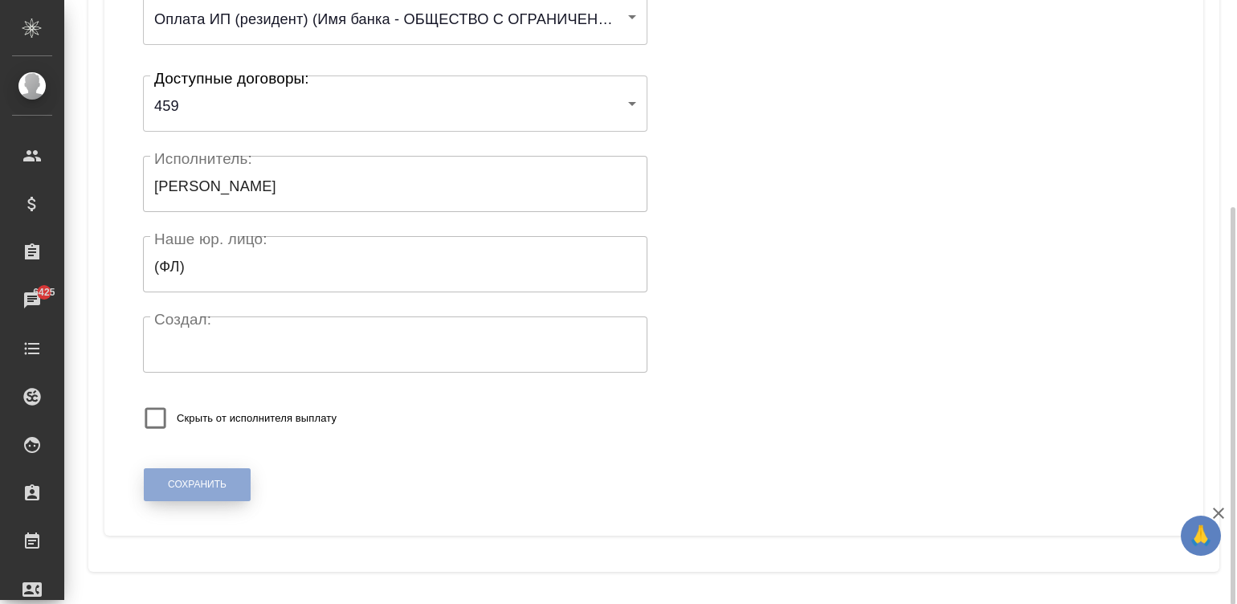
click at [175, 476] on button "Сохранить" at bounding box center [197, 484] width 107 height 33
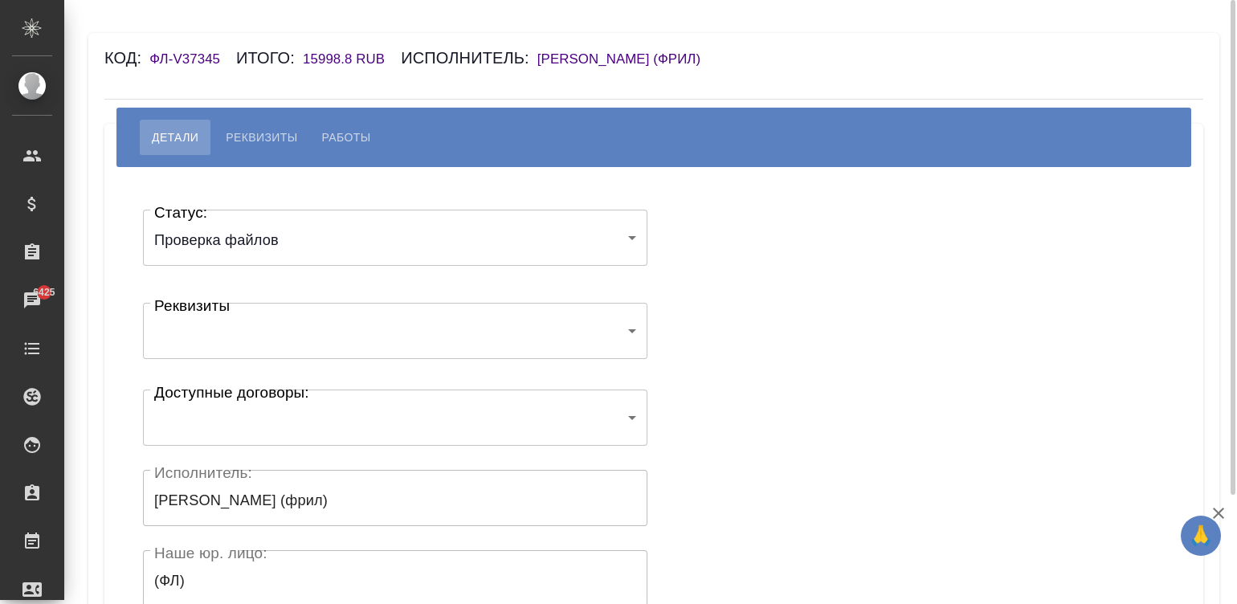
click at [221, 247] on body "🙏 .cls-1 fill:#fff; AWATERA [PERSON_NAME]malinina Клиенты Спецификации Заказы 6…" at bounding box center [618, 302] width 1237 height 604
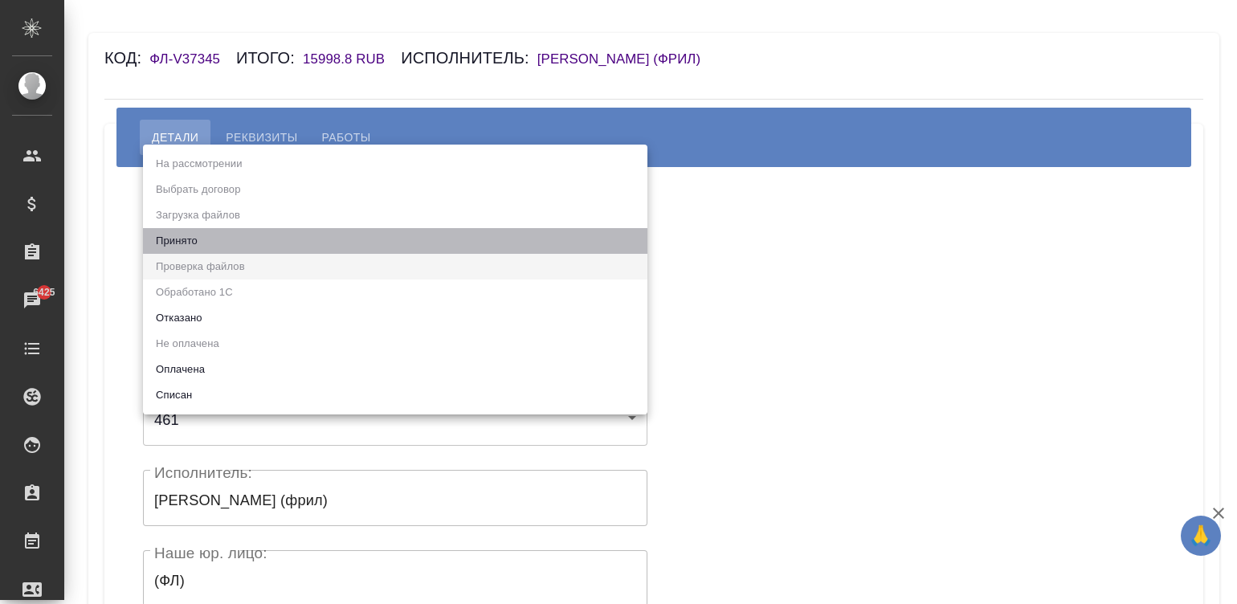
click at [217, 231] on li "Принято" at bounding box center [395, 241] width 504 height 26
type input "accepted"
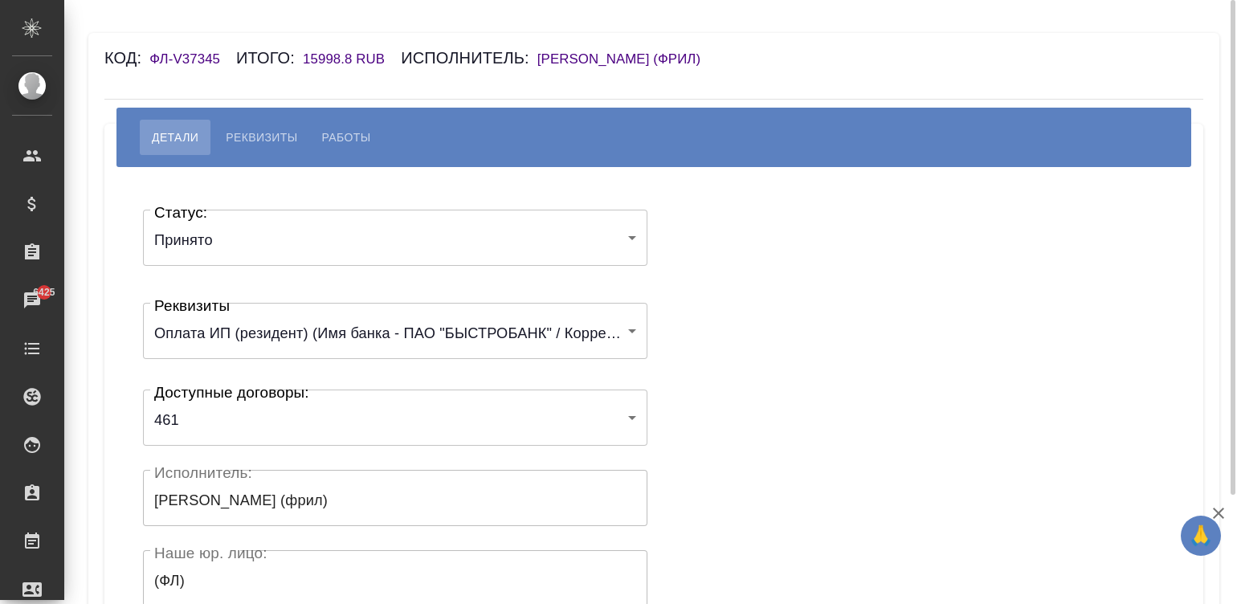
click at [800, 235] on div "Статус: Принято accepted Статус: Реквизиты Оплата ИП (резидент) (Имя банка - ПА…" at bounding box center [654, 481] width 1035 height 581
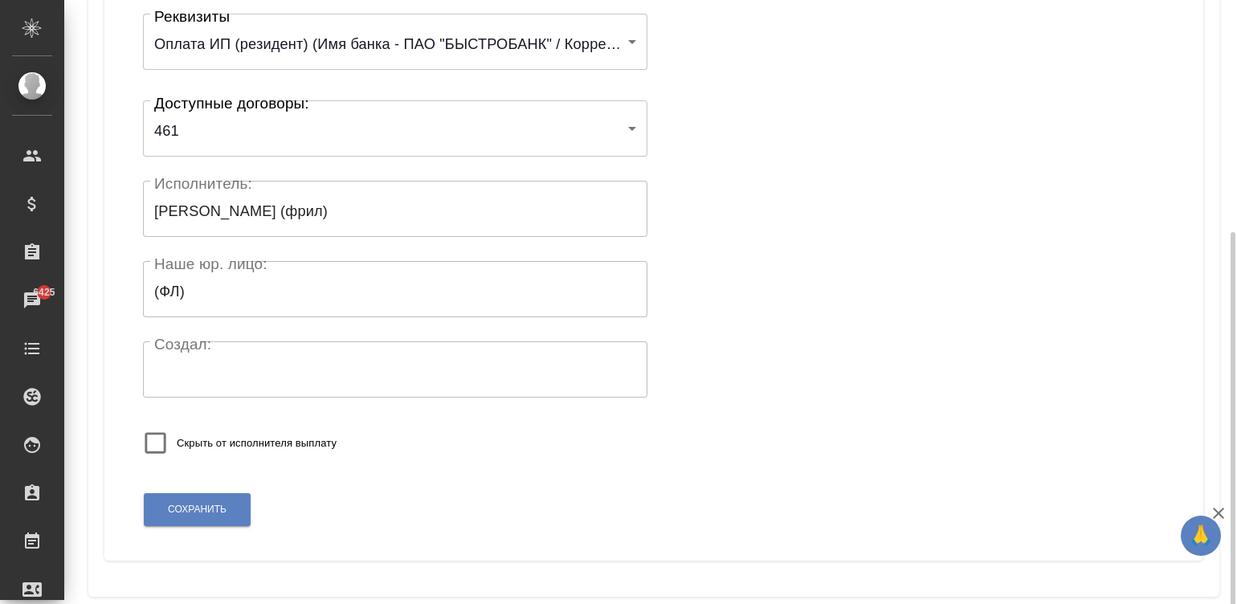
scroll to position [314, 0]
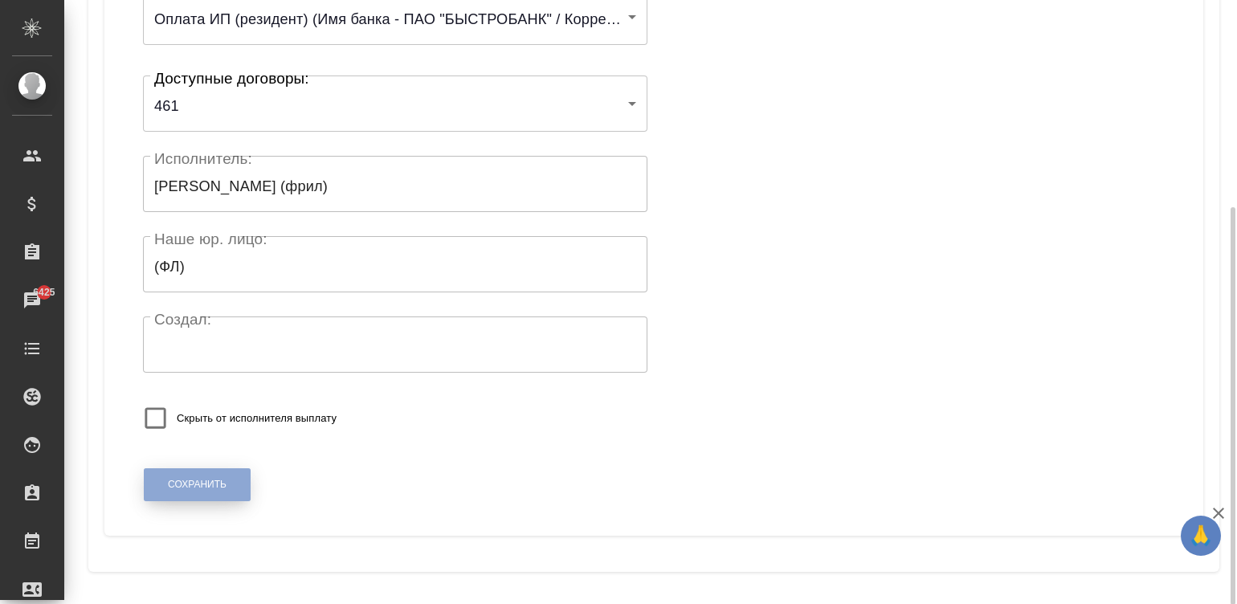
click at [214, 478] on span "Сохранить" at bounding box center [197, 485] width 59 height 14
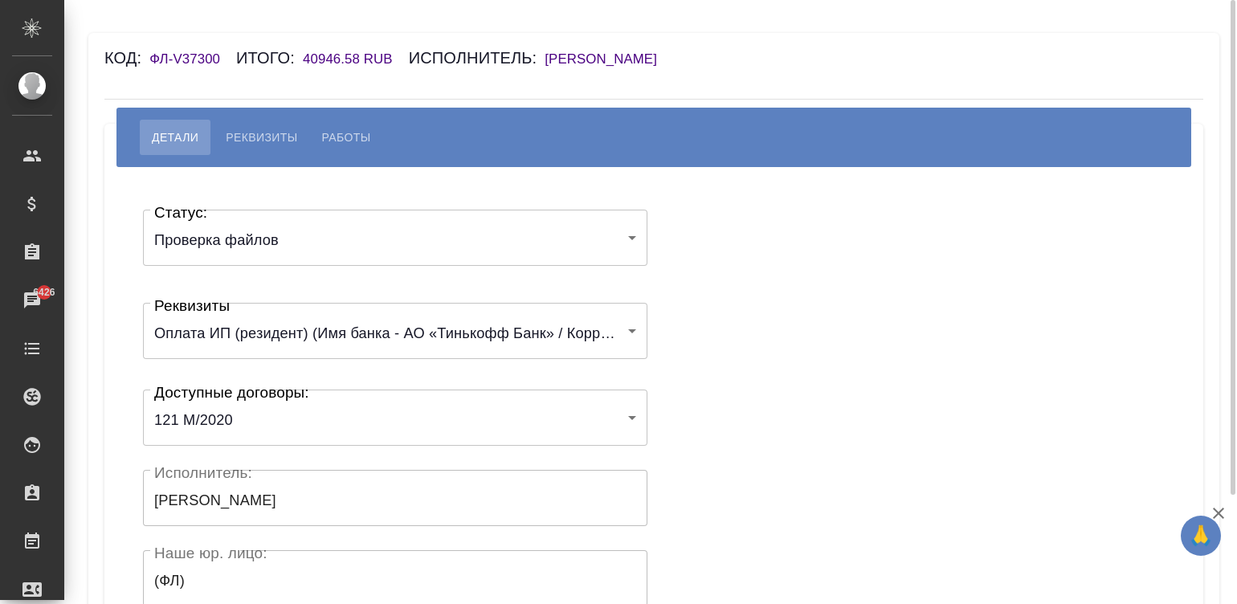
click at [276, 215] on div "Проверка файлов filesCheck Статус:" at bounding box center [395, 238] width 504 height 56
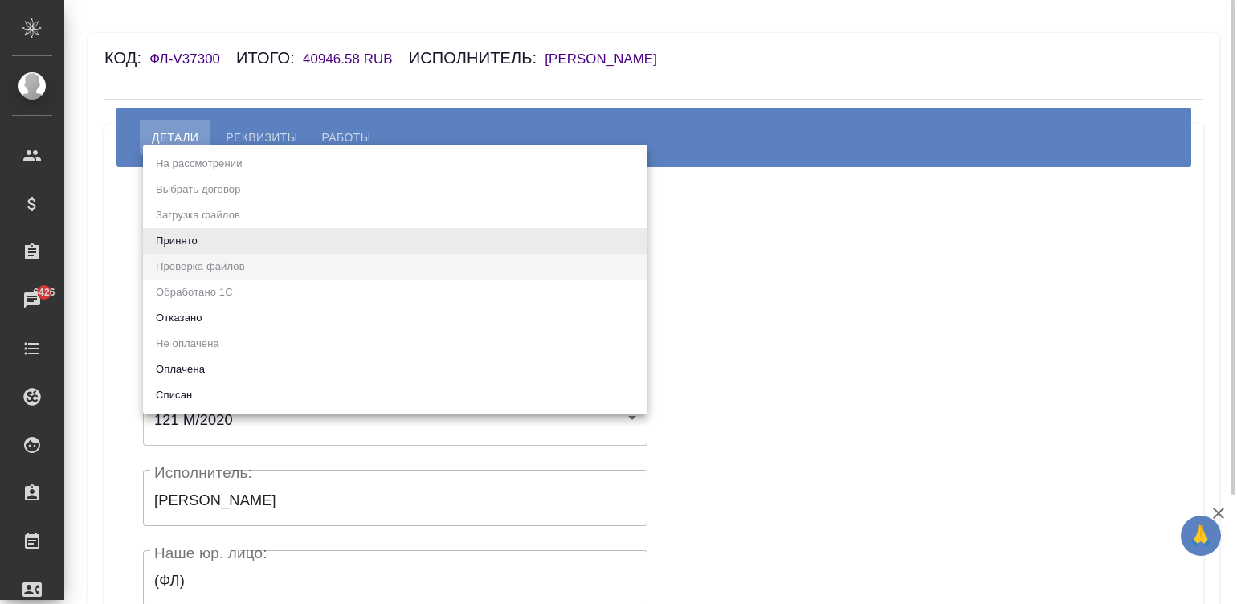
click at [228, 242] on body "🙏 .cls-1 fill:#fff; AWATERA [PERSON_NAME]malinina Клиенты Спецификации Заказы 6…" at bounding box center [618, 302] width 1237 height 604
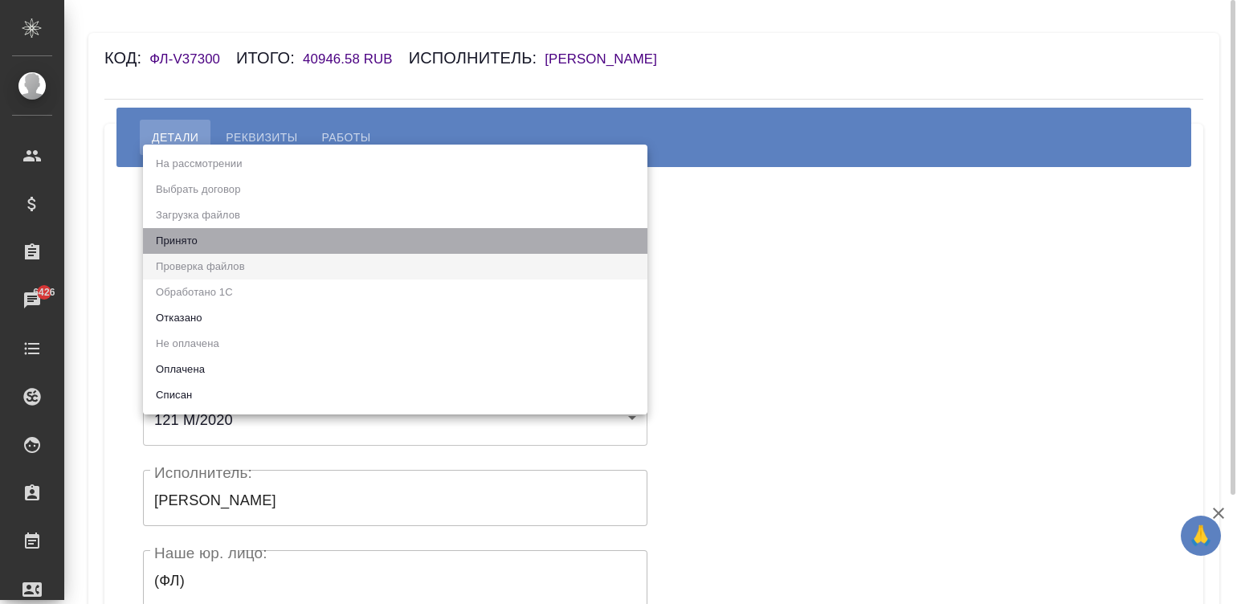
click at [228, 242] on li "Принято" at bounding box center [395, 241] width 504 height 26
type input "accepted"
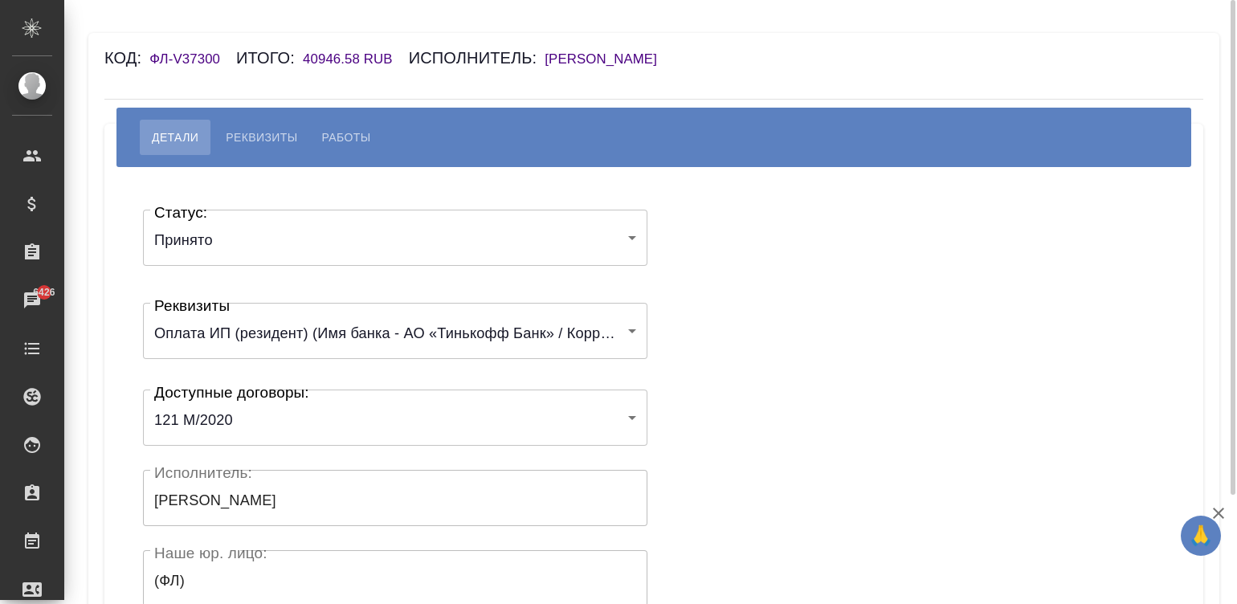
click at [639, 378] on div "Статус: Принято accepted Статус: Реквизиты Оплата ИП (резидент) (Имя банка - АО…" at bounding box center [395, 482] width 504 height 568
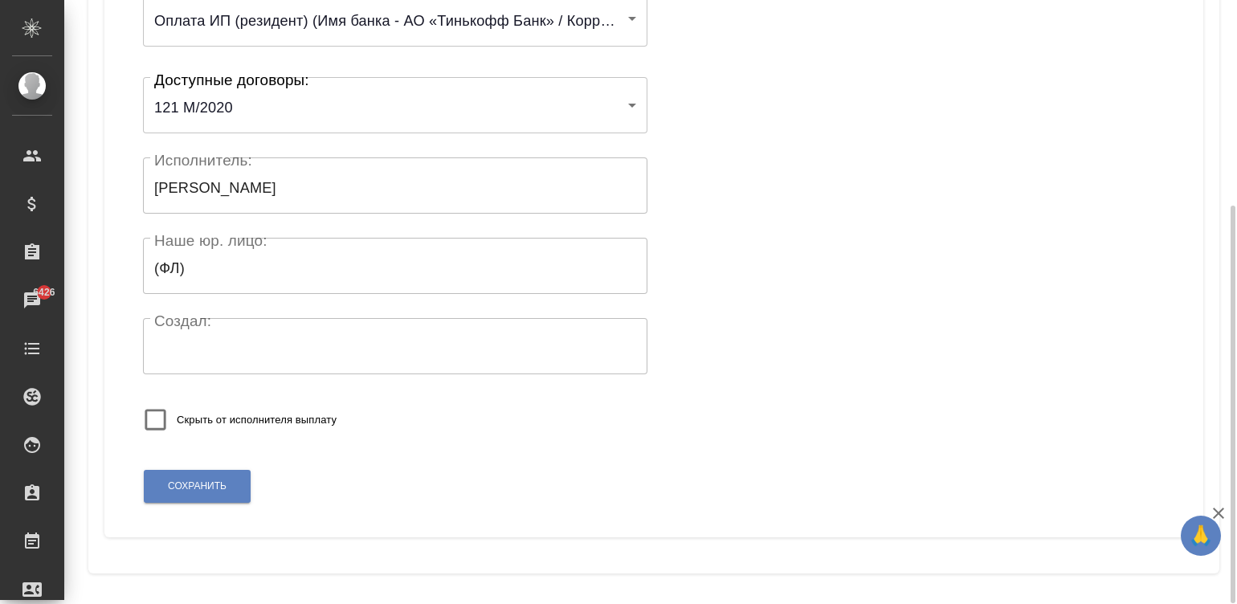
scroll to position [314, 0]
click at [179, 478] on span "Сохранить" at bounding box center [197, 485] width 59 height 14
